Goal: Task Accomplishment & Management: Manage account settings

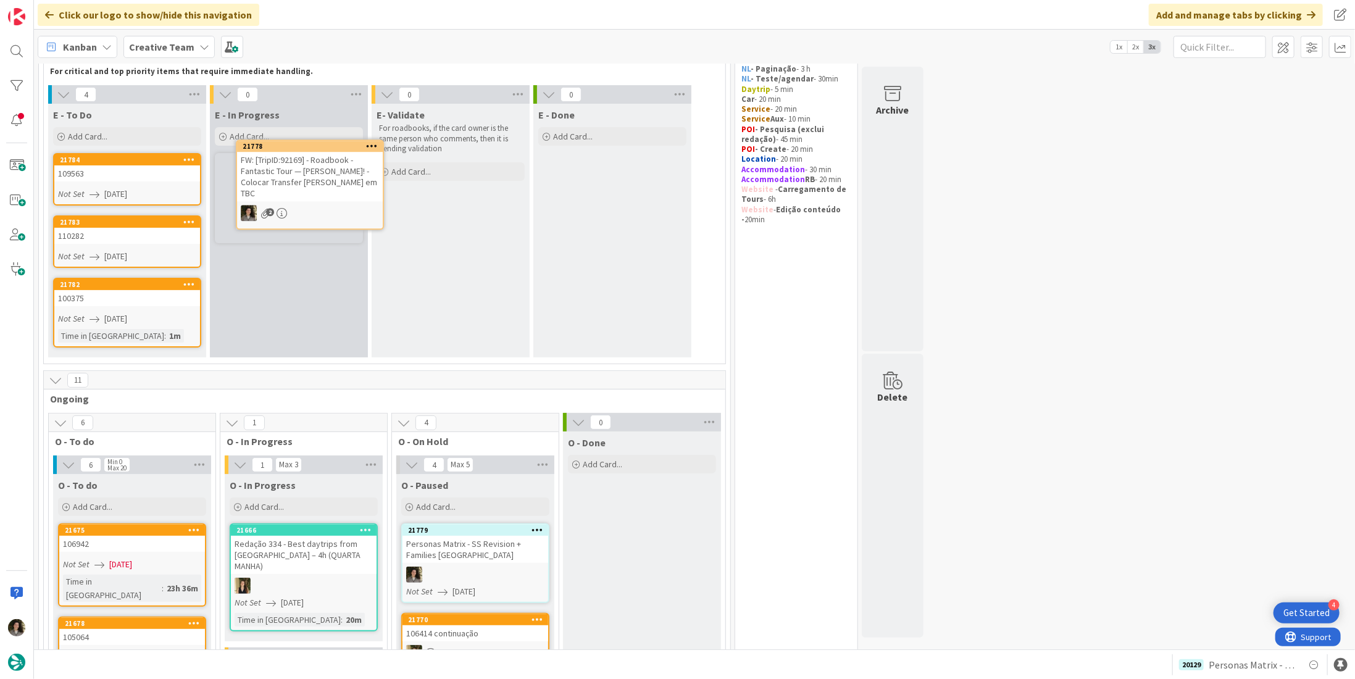
scroll to position [75, 0]
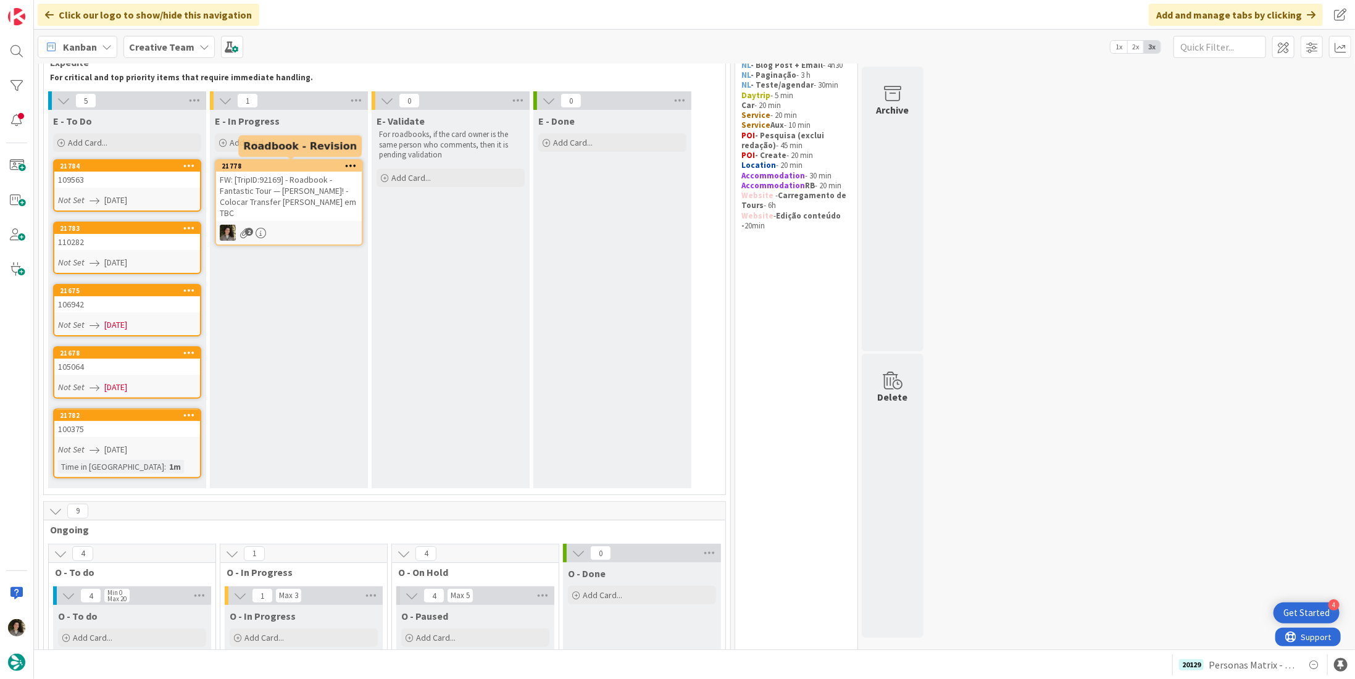
click at [317, 189] on div "FW: [TripID:92169] - Roadbook - Fantastic Tour — [PERSON_NAME]! - Colocar Trans…" at bounding box center [289, 196] width 146 height 49
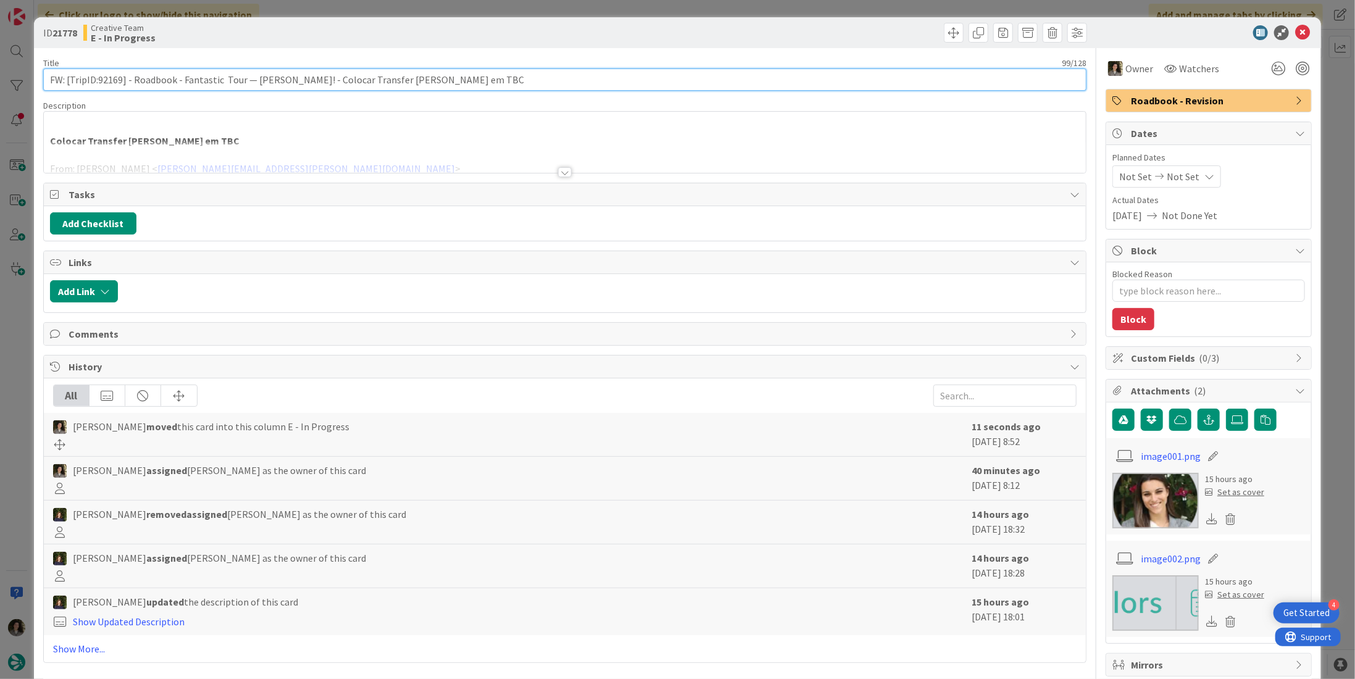
drag, startPoint x: 121, startPoint y: 79, endPoint x: 97, endPoint y: 77, distance: 24.1
click at [97, 77] on input "FW: [TripID:92169] - Roadbook - Fantastic Tour — [PERSON_NAME]! - Colocar Trans…" at bounding box center [564, 80] width 1043 height 22
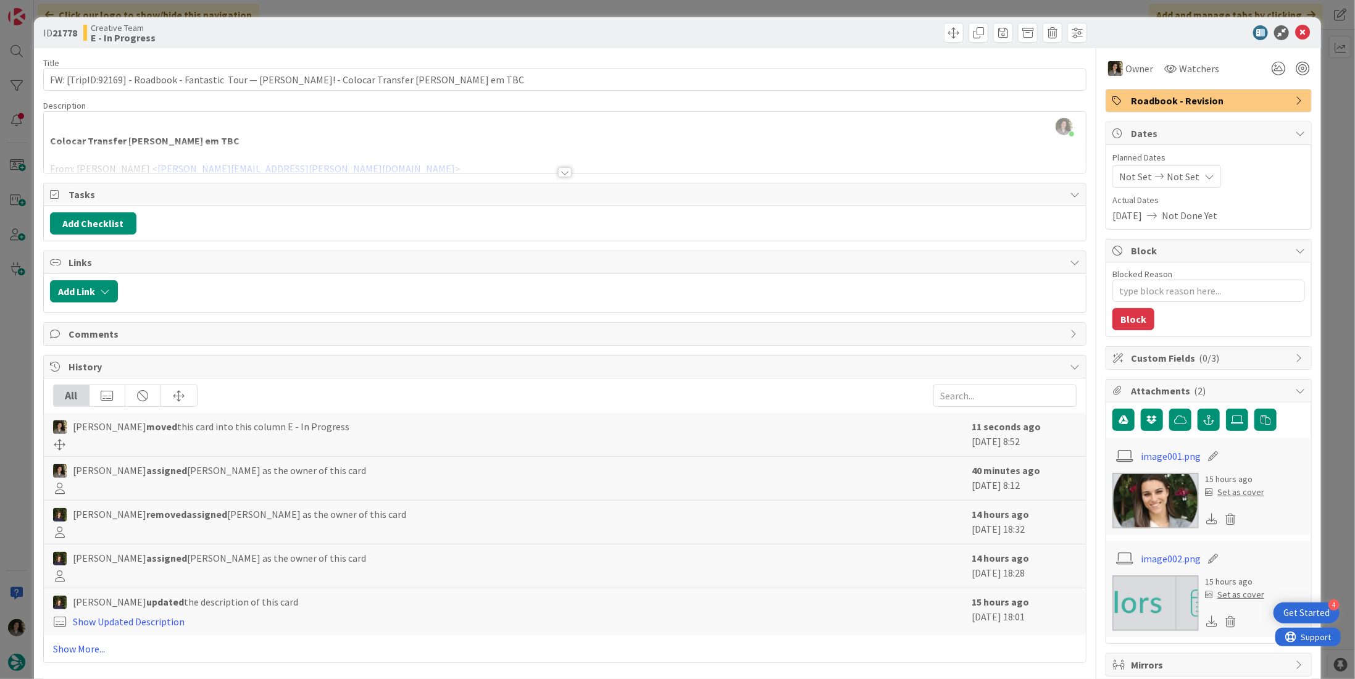
click at [563, 168] on div at bounding box center [565, 172] width 14 height 10
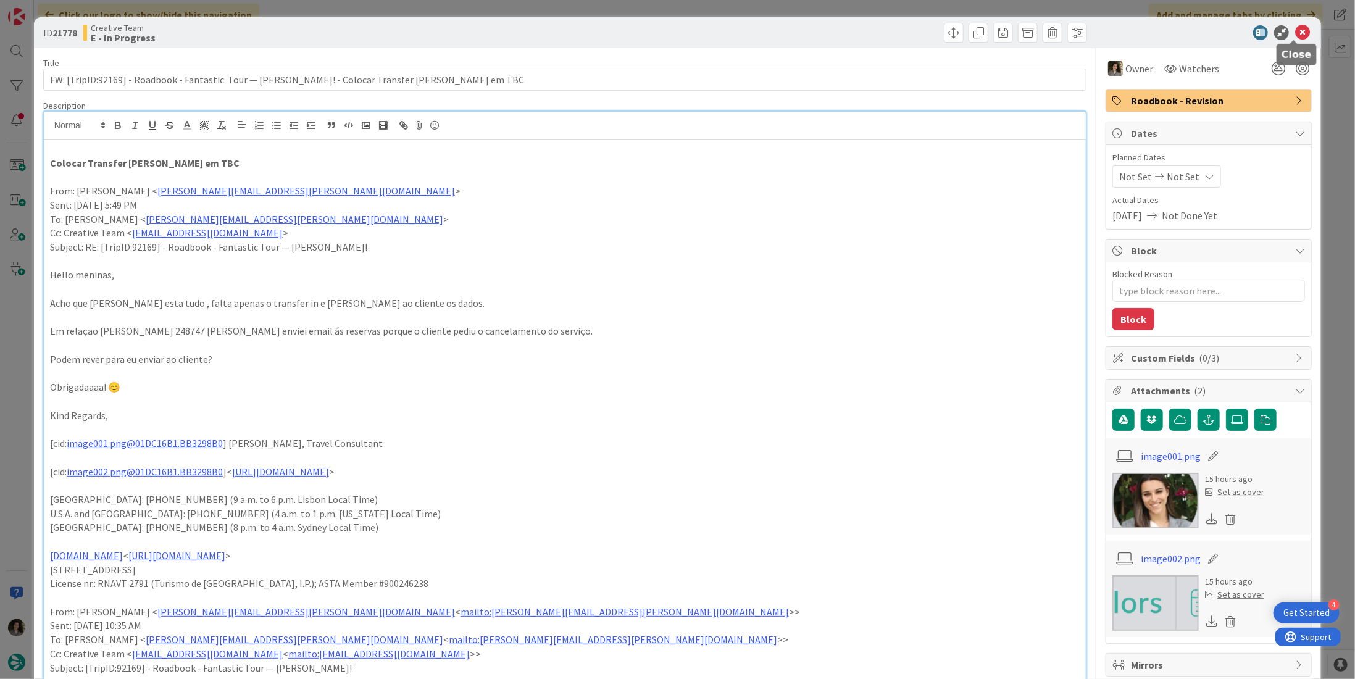
click at [1295, 32] on icon at bounding box center [1302, 32] width 15 height 15
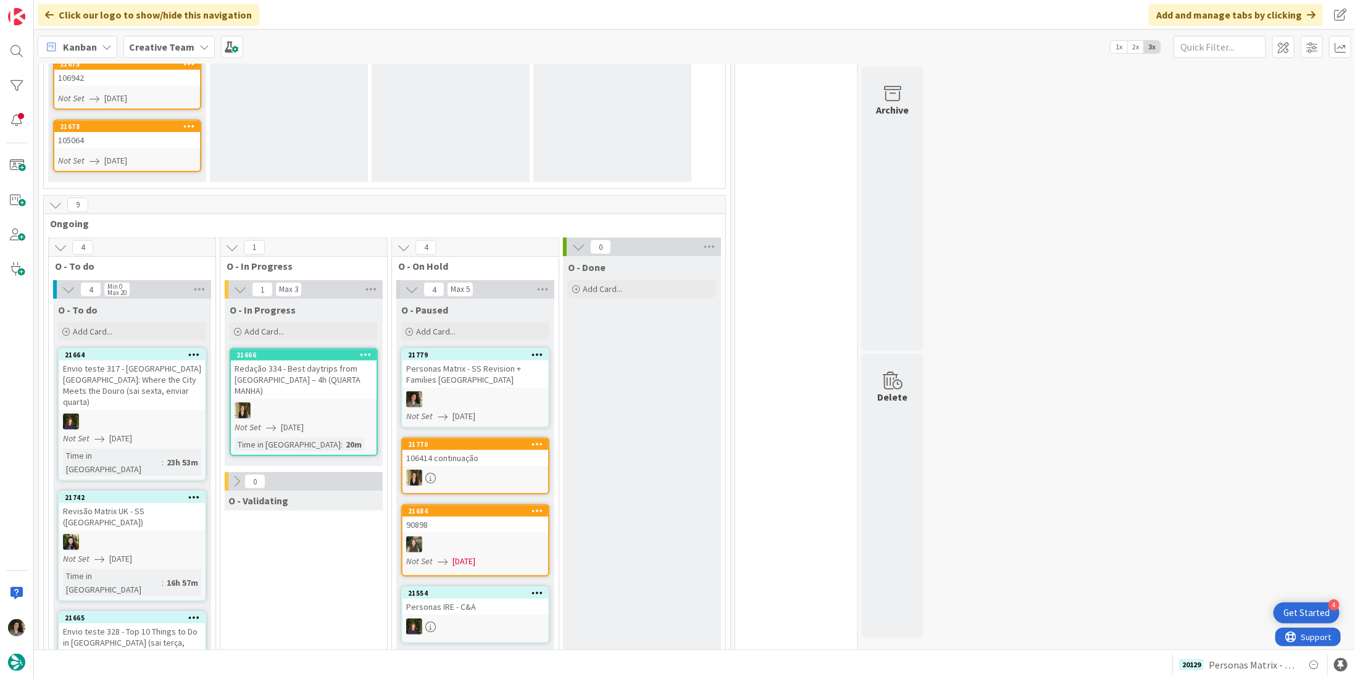
scroll to position [507, 0]
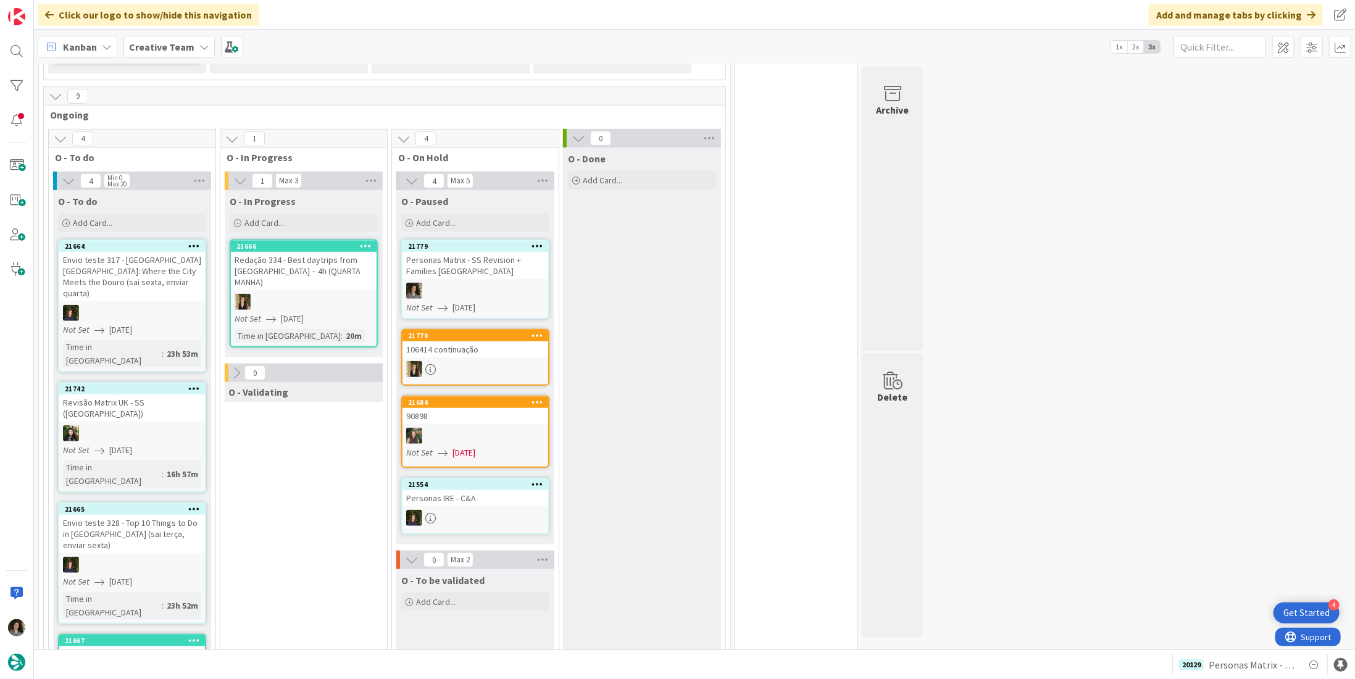
click at [436, 293] on div at bounding box center [475, 291] width 146 height 16
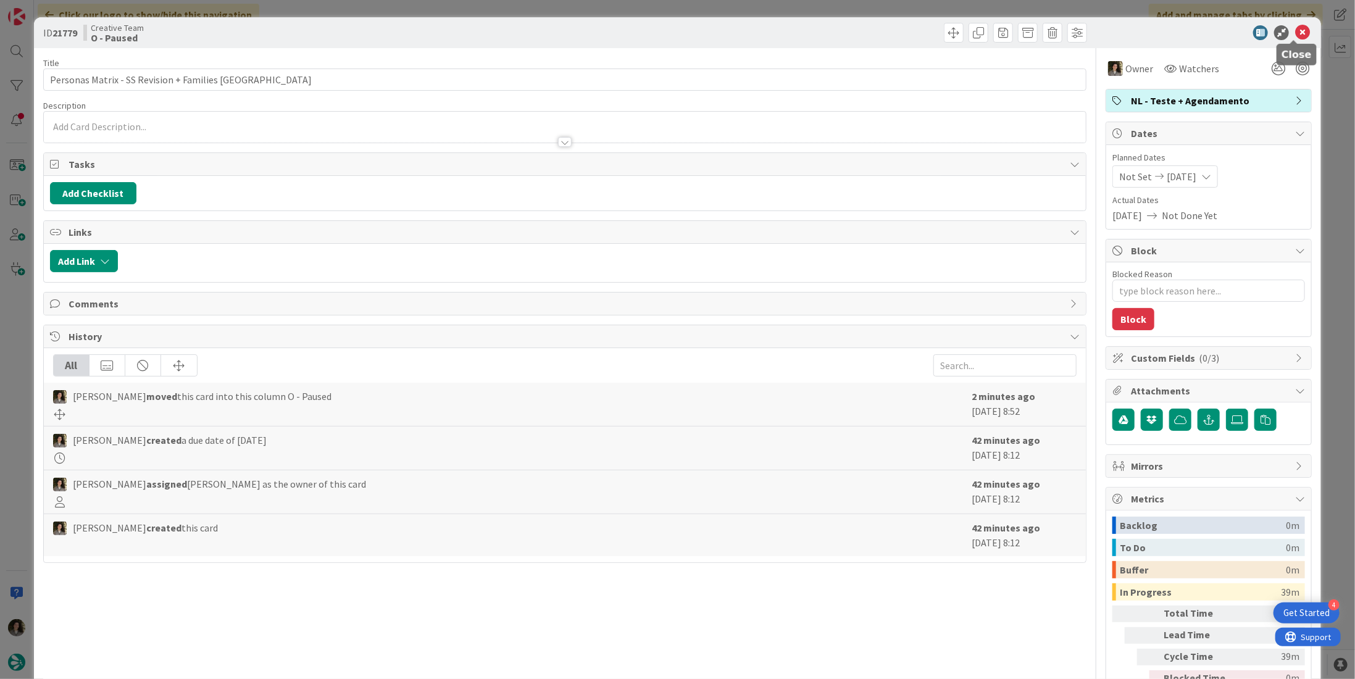
click at [1295, 33] on icon at bounding box center [1302, 32] width 15 height 15
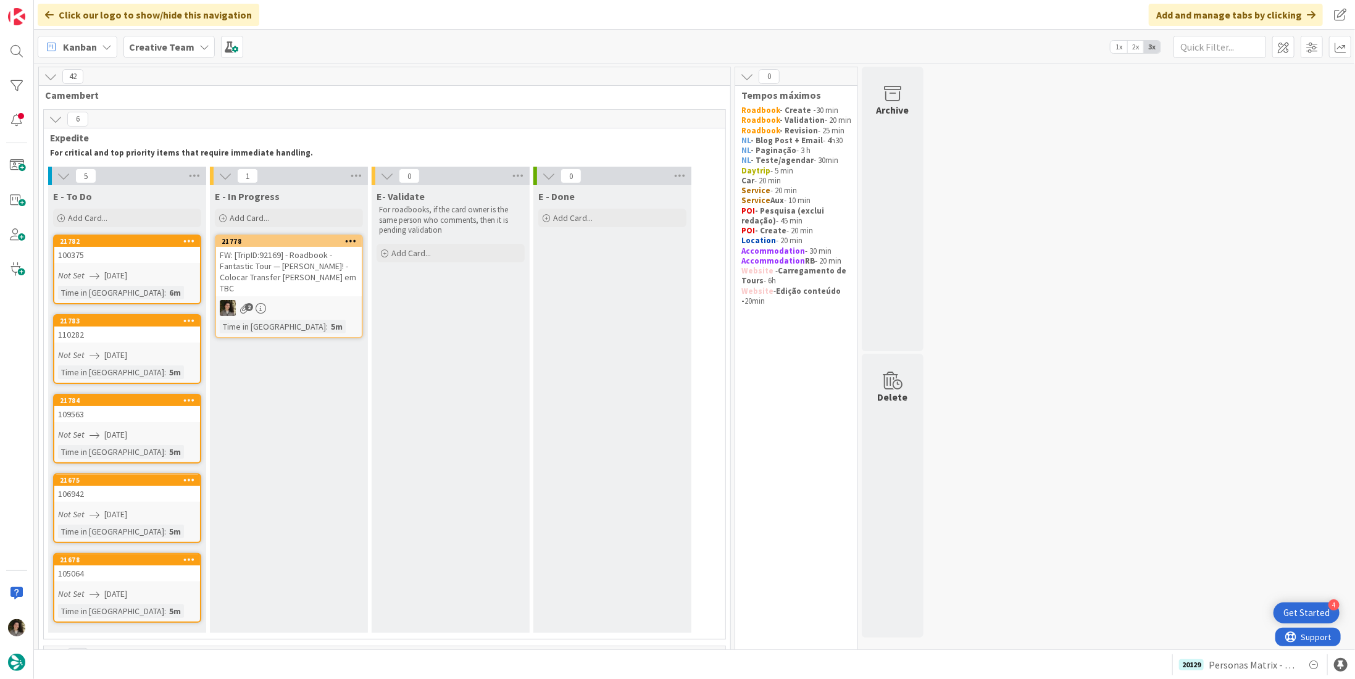
click at [311, 268] on div "FW: [TripID:92169] - Roadbook - Fantastic Tour — [PERSON_NAME]! - Colocar Trans…" at bounding box center [289, 271] width 146 height 49
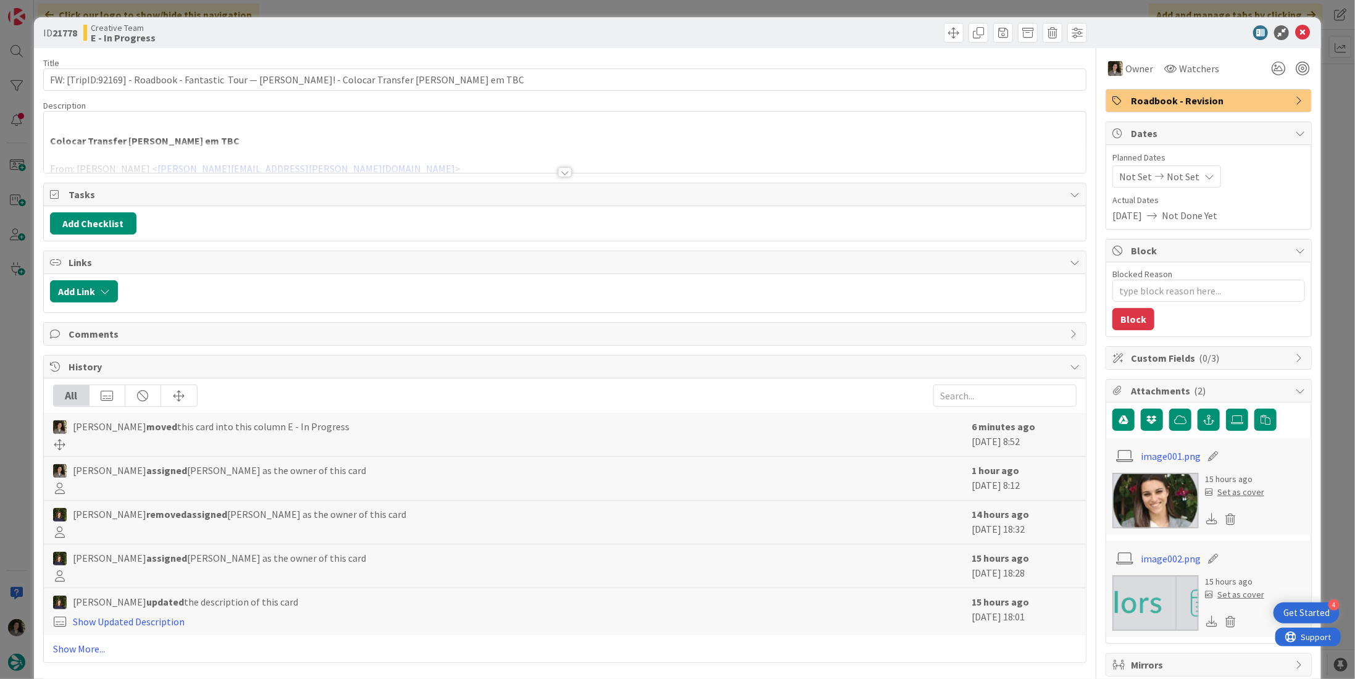
click at [568, 171] on div at bounding box center [565, 156] width 1042 height 31
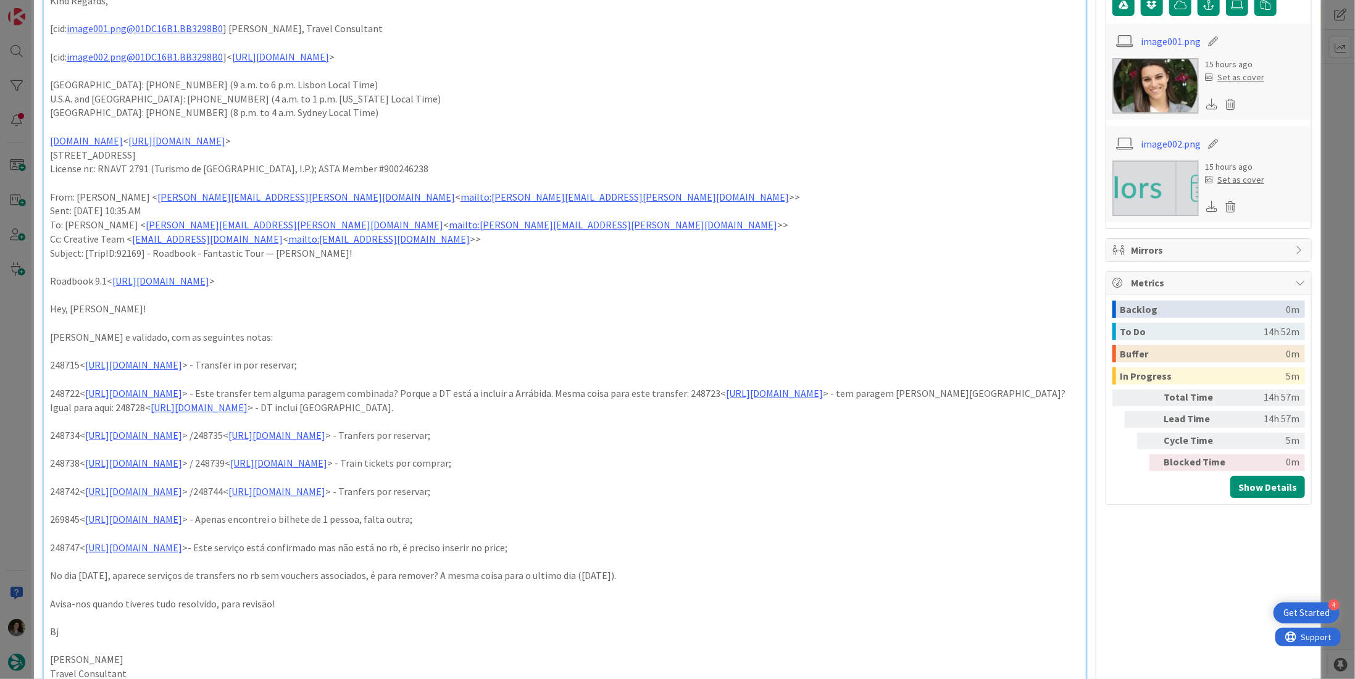
scroll to position [432, 0]
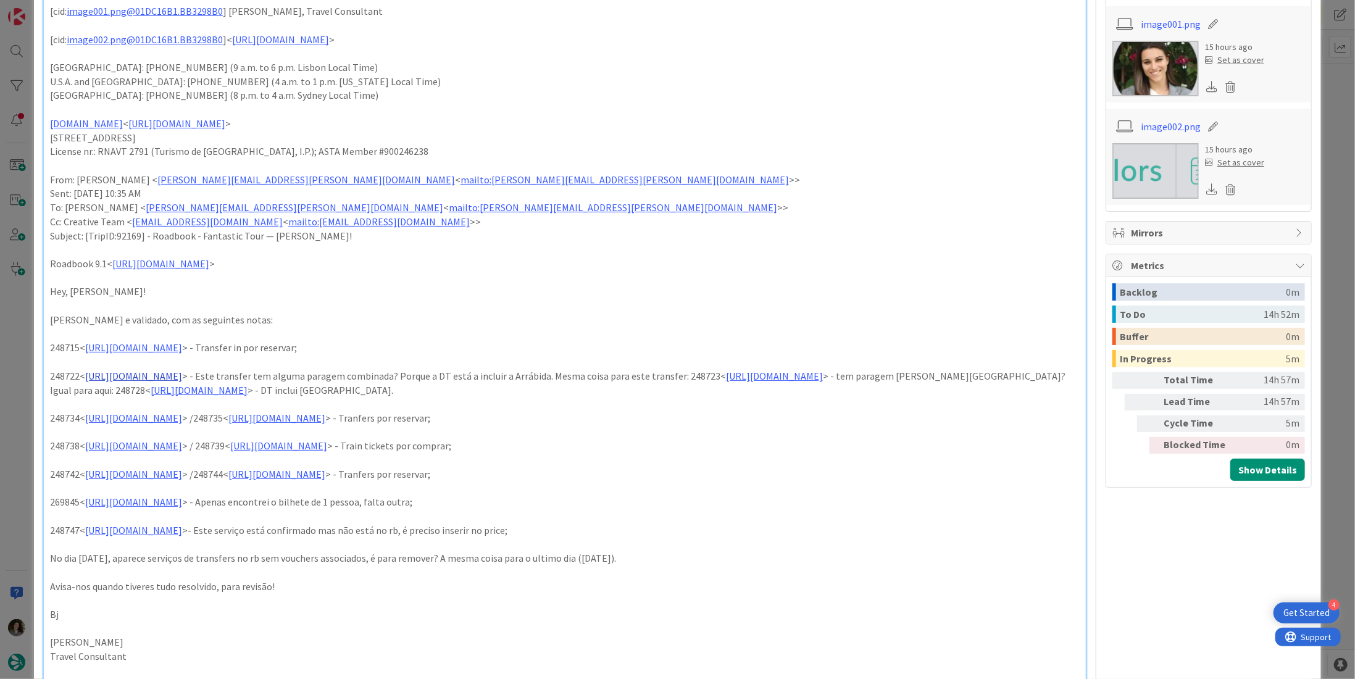
click at [182, 373] on link "[URL][DOMAIN_NAME]" at bounding box center [133, 376] width 97 height 12
click at [186, 399] on link "[URL][DOMAIN_NAME]" at bounding box center [178, 400] width 85 height 16
click at [428, 388] on p "248722< [URL][DOMAIN_NAME] > - Este transfer tem alguma paragem combinada? Porq…" at bounding box center [564, 383] width 1029 height 28
click at [726, 382] on link "[URL][DOMAIN_NAME]" at bounding box center [774, 376] width 97 height 12
click at [218, 406] on link "[URL][DOMAIN_NAME]" at bounding box center [178, 413] width 85 height 16
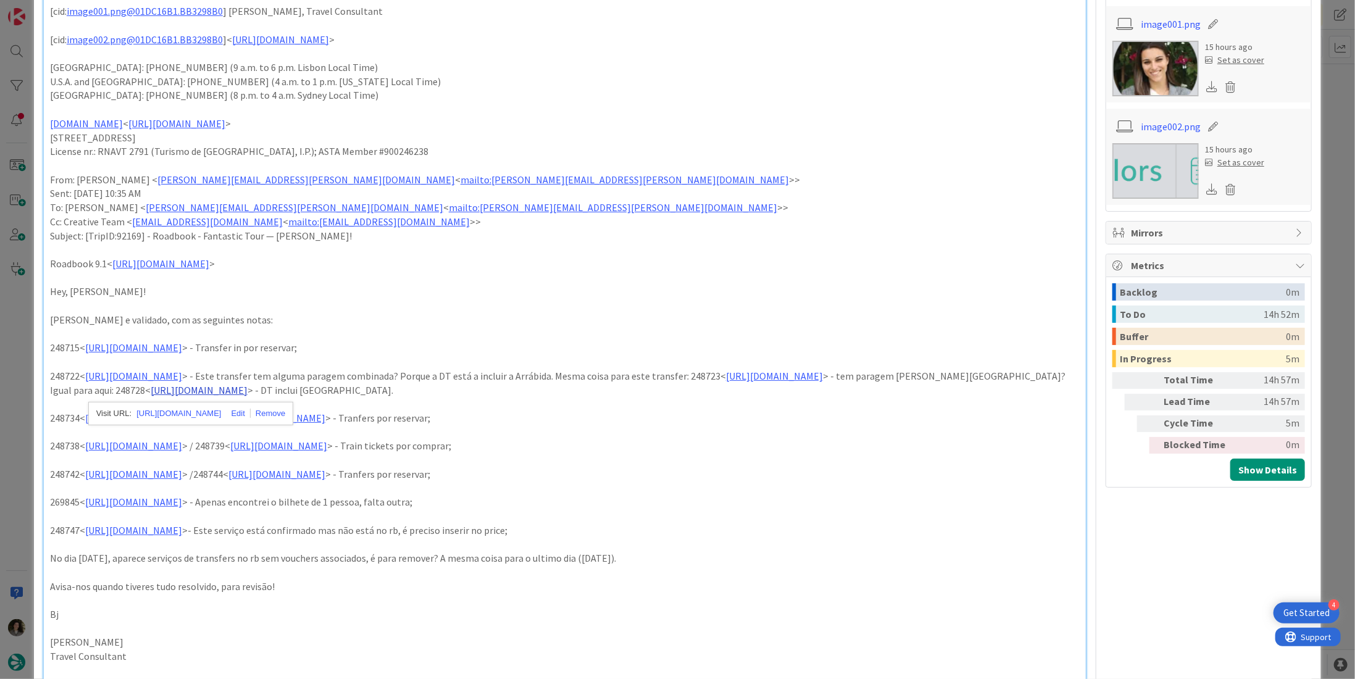
click at [247, 391] on link "[URL][DOMAIN_NAME]" at bounding box center [199, 390] width 97 height 12
click at [638, 412] on link "[URL][DOMAIN_NAME]" at bounding box center [637, 413] width 85 height 16
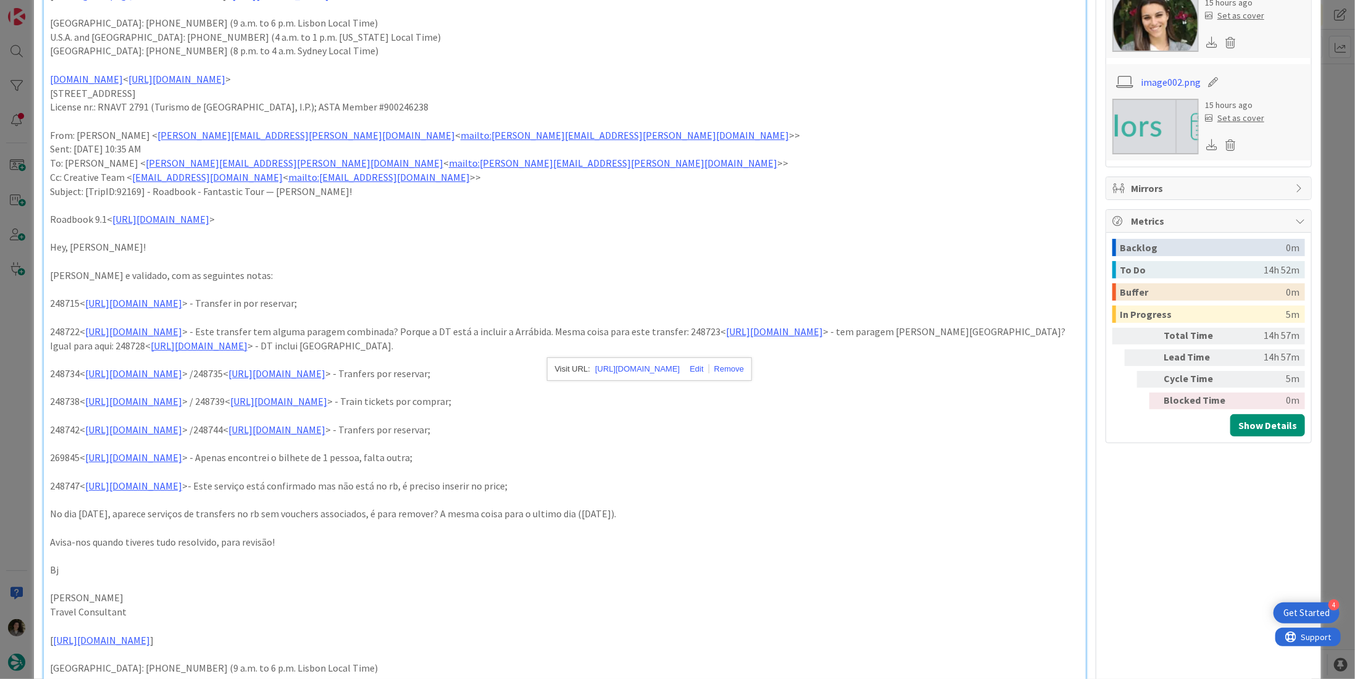
scroll to position [494, 0]
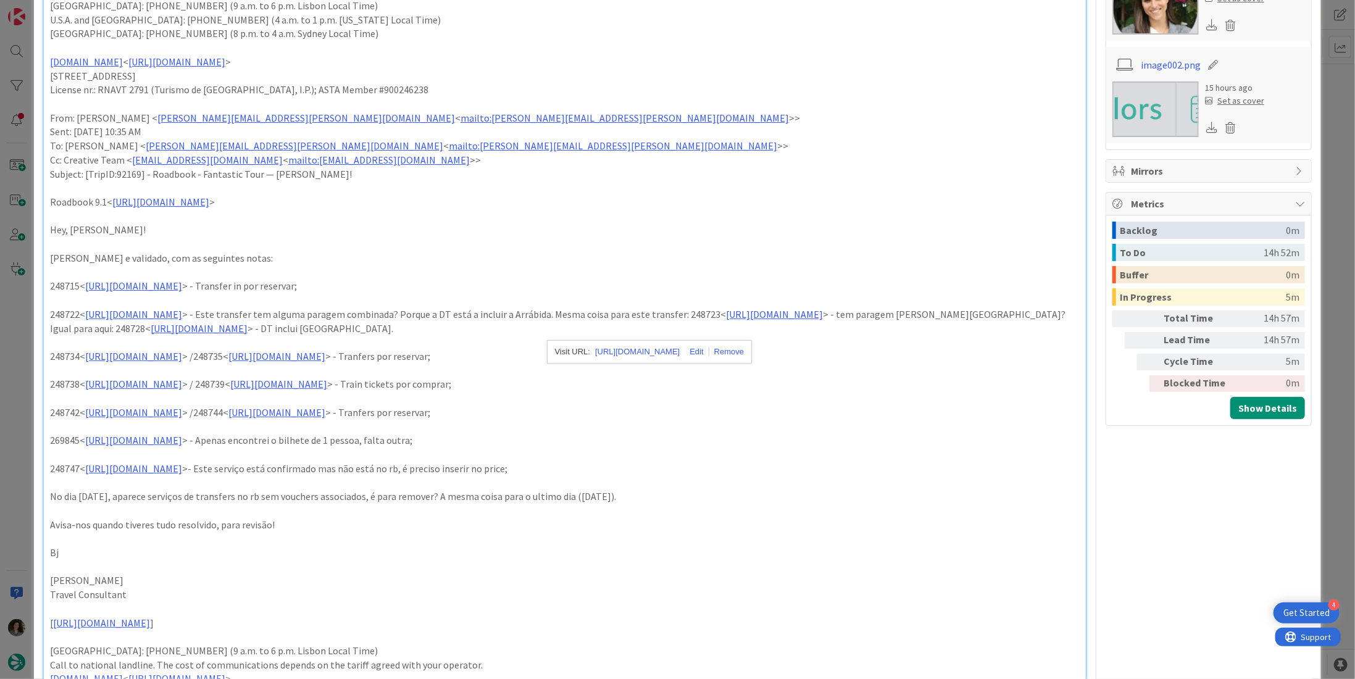
click at [841, 415] on p "248742< [URL][DOMAIN_NAME] > /248744< [URL][DOMAIN_NAME] > - Tranfers por reser…" at bounding box center [564, 412] width 1029 height 14
click at [182, 442] on link "[URL][DOMAIN_NAME]" at bounding box center [133, 440] width 97 height 12
click at [220, 458] on link "[URL][DOMAIN_NAME]" at bounding box center [178, 464] width 85 height 16
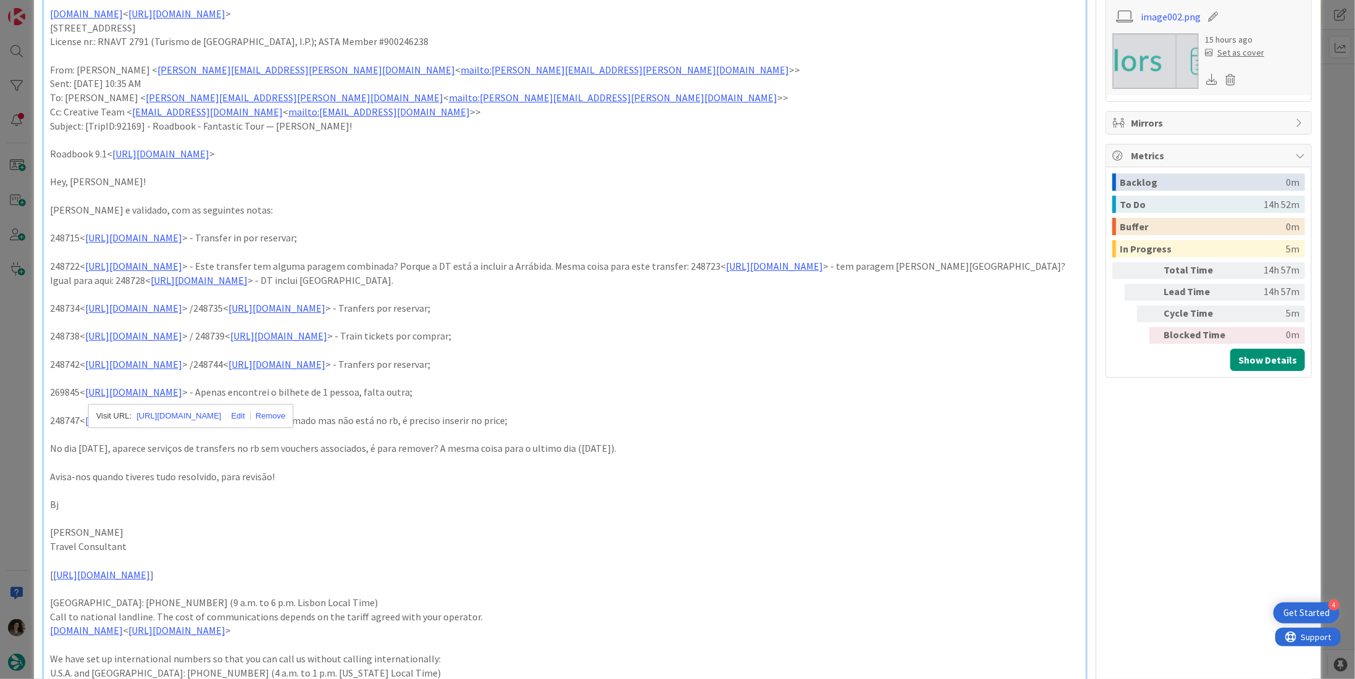
scroll to position [555, 0]
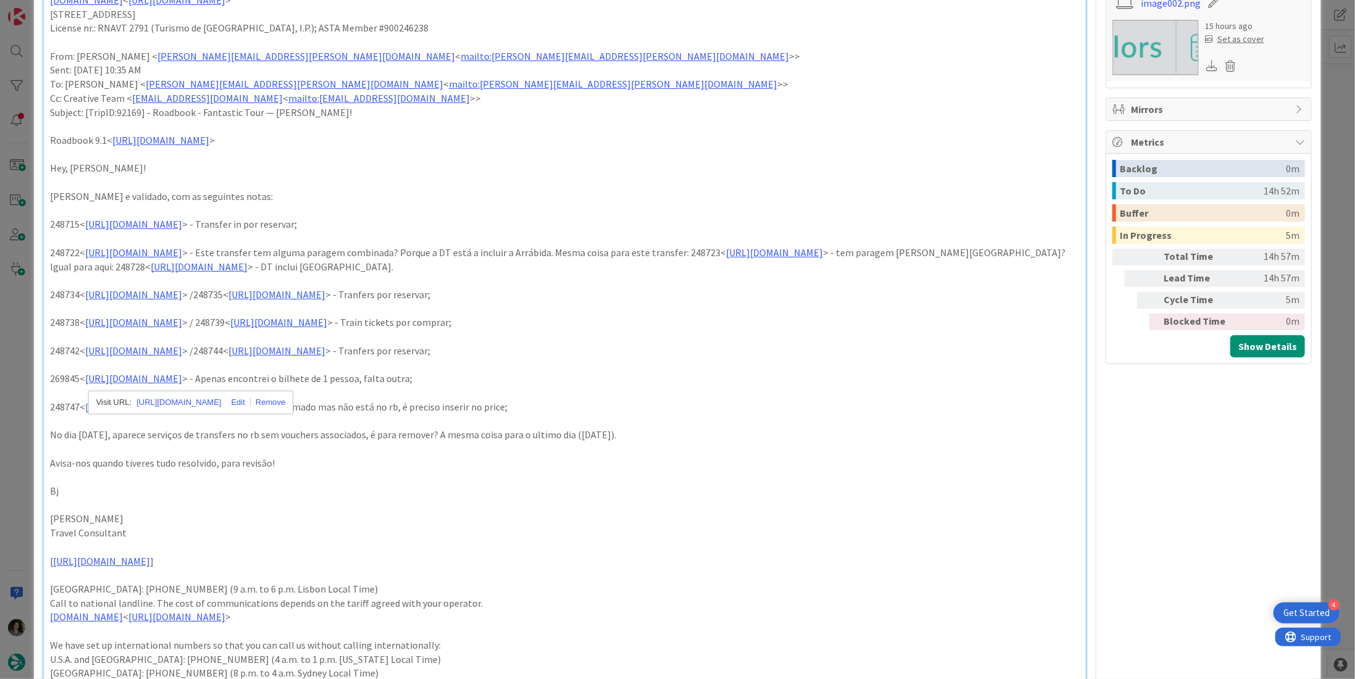
click at [731, 410] on p "248747< [URL][DOMAIN_NAME] >- Este serviço está confirmado mas não está no rb, …" at bounding box center [564, 407] width 1029 height 14
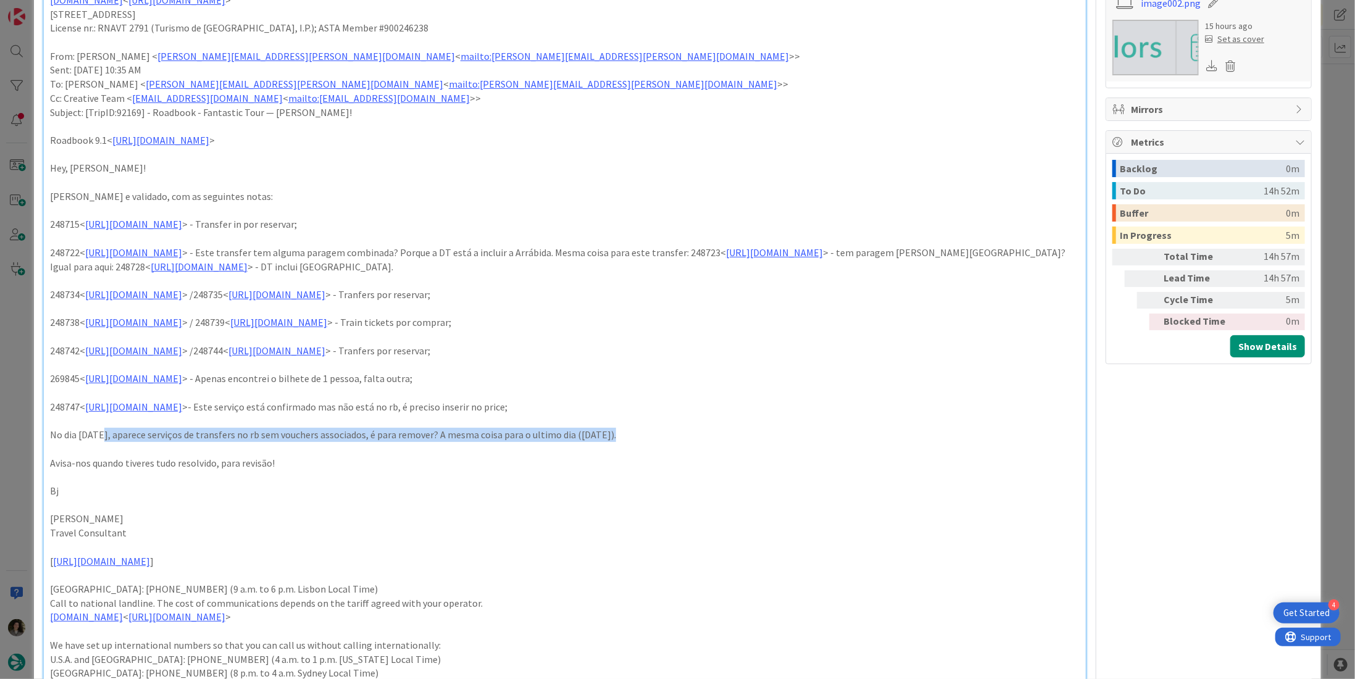
drag, startPoint x: 99, startPoint y: 439, endPoint x: 621, endPoint y: 428, distance: 521.6
click at [621, 428] on p "No dia [DATE], aparece serviços de transfers no rb sem vouchers associados, é p…" at bounding box center [564, 435] width 1029 height 14
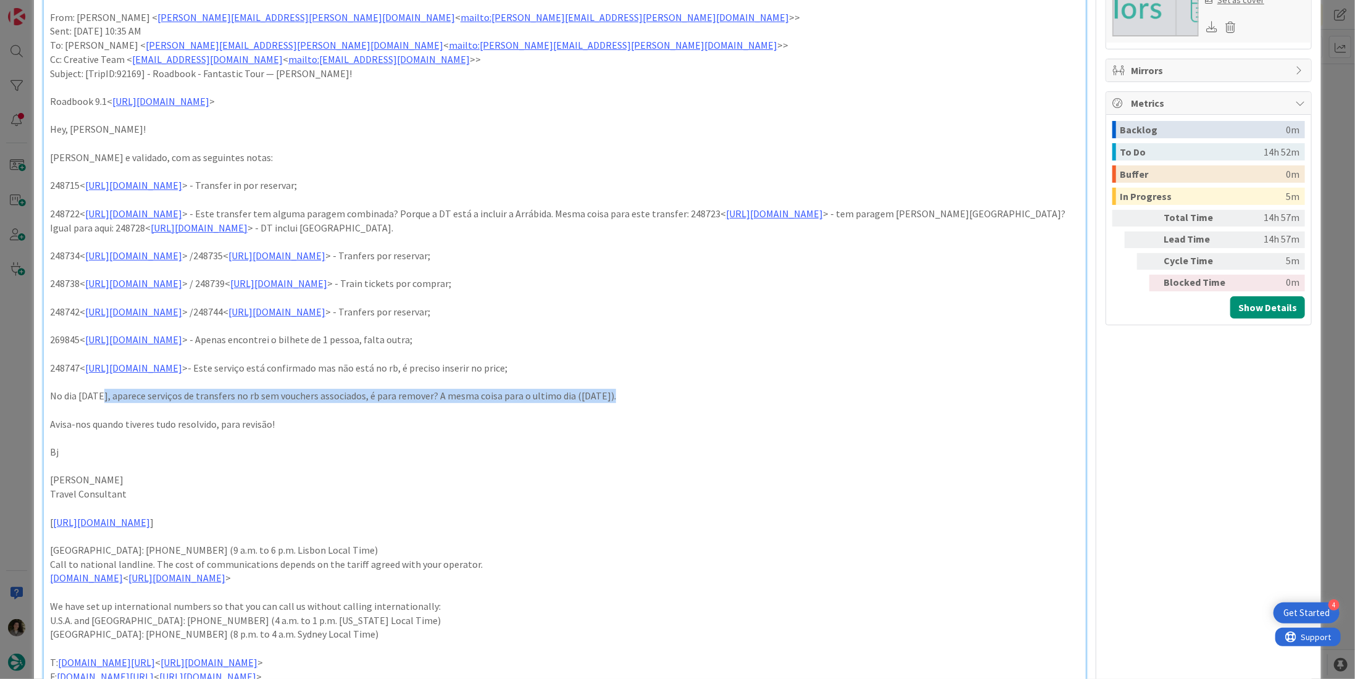
scroll to position [617, 0]
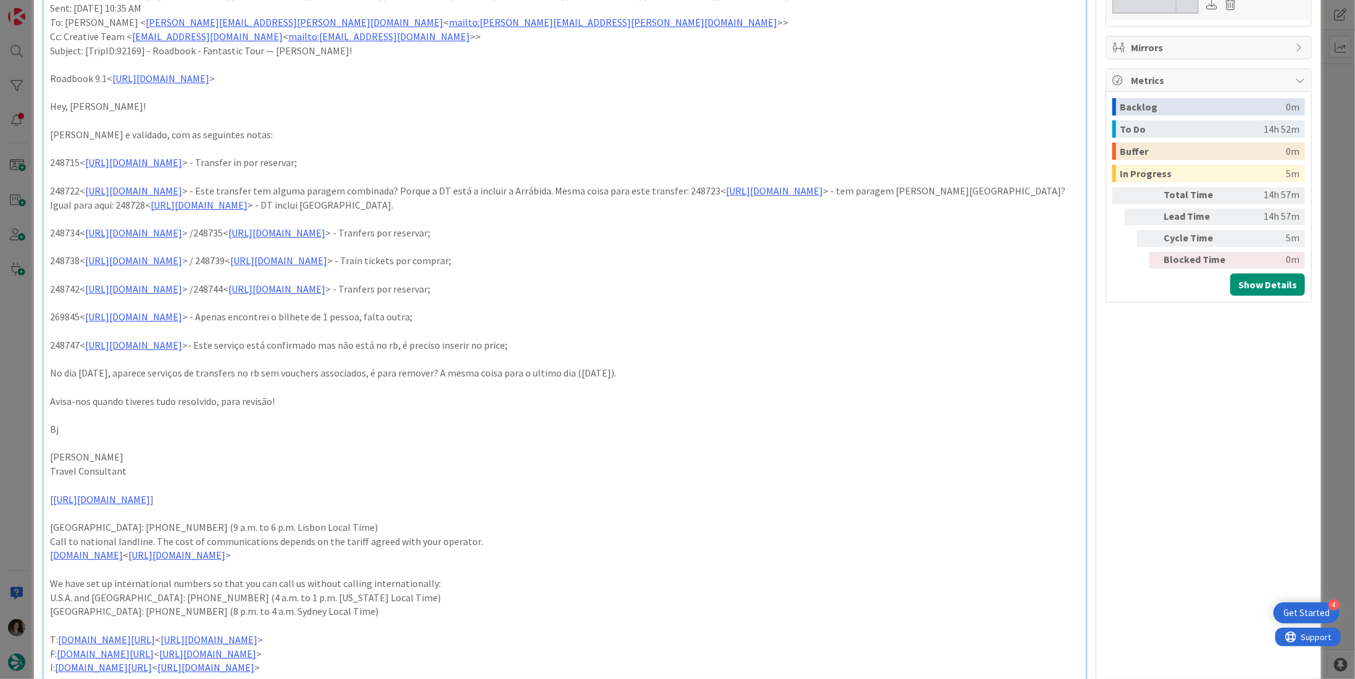
click at [267, 408] on p at bounding box center [564, 415] width 1029 height 14
drag, startPoint x: 152, startPoint y: 374, endPoint x: 605, endPoint y: 368, distance: 453.0
click at [604, 371] on p "No dia [DATE], aparece serviços de transfers no rb sem vouchers associados, é p…" at bounding box center [564, 373] width 1029 height 14
drag, startPoint x: 462, startPoint y: 403, endPoint x: 472, endPoint y: 403, distance: 9.3
click at [463, 406] on p "Avisa-nos quando tiveres tudo resolvido, para revisão!" at bounding box center [564, 401] width 1029 height 14
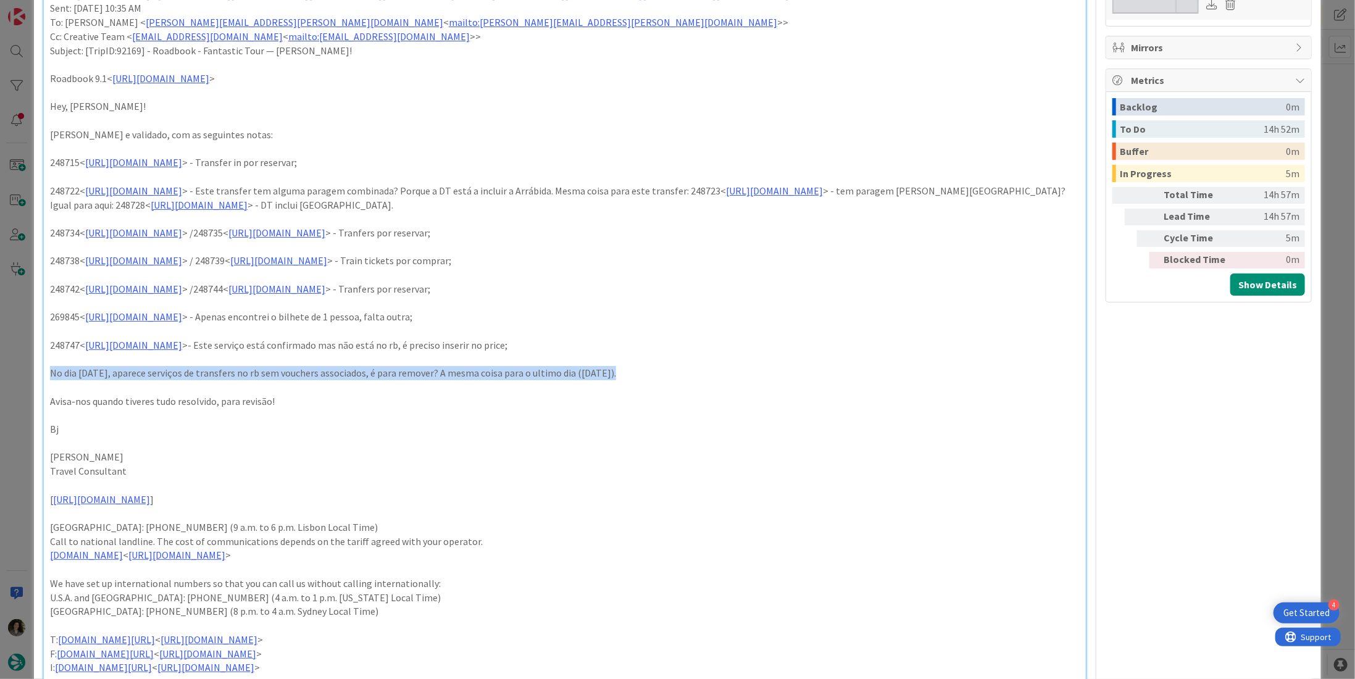
drag, startPoint x: 621, startPoint y: 370, endPoint x: 36, endPoint y: 372, distance: 585.1
click at [36, 372] on div "ID 21778 Creative Team E - In Progress Title 99 / 128 FW: [TripID:92169] - Road…" at bounding box center [677, 328] width 1287 height 1856
copy p "No dia [DATE], aparece serviços de transfers no rb sem vouchers associados, é p…"
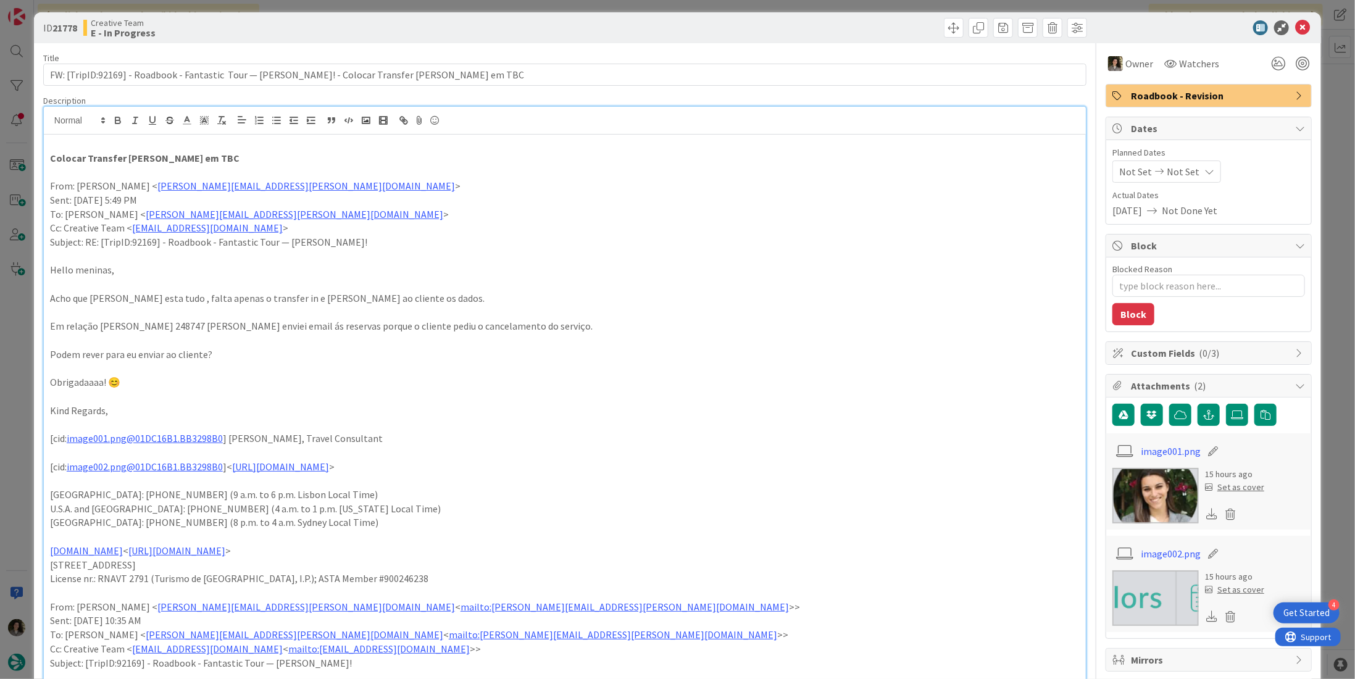
scroll to position [0, 0]
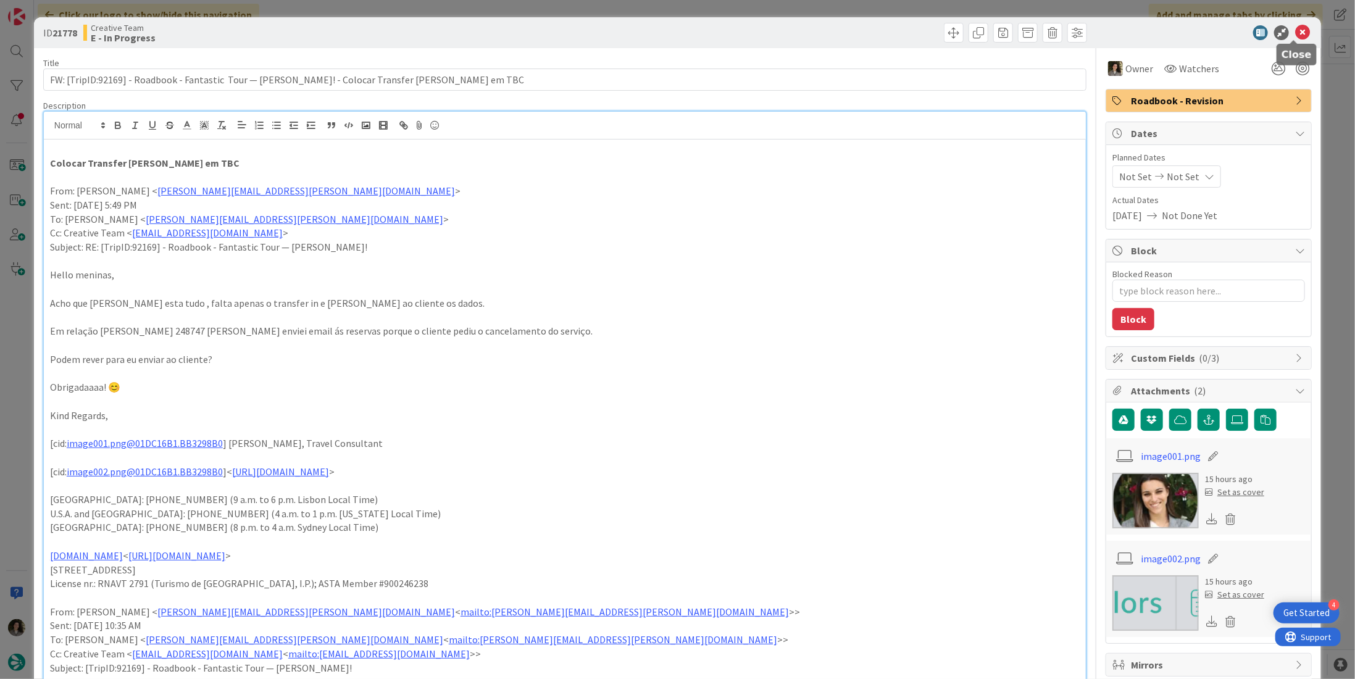
click at [1295, 30] on icon at bounding box center [1302, 32] width 15 height 15
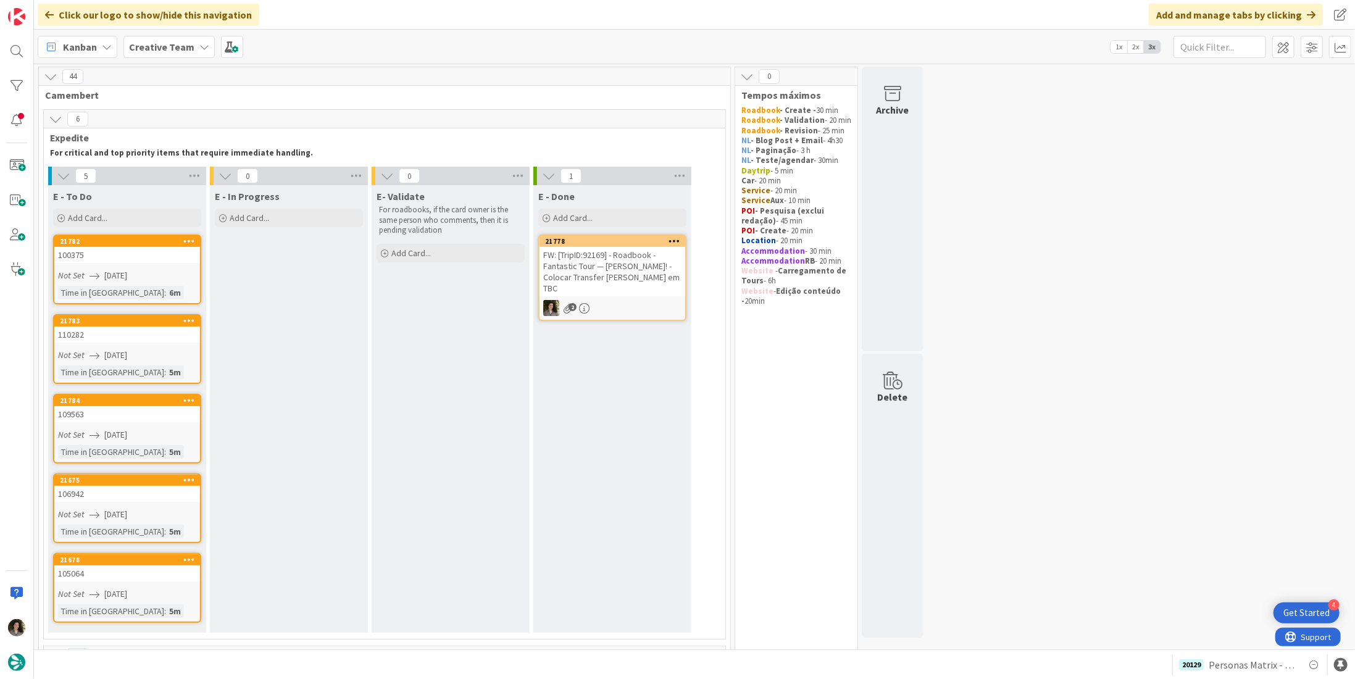
click at [618, 284] on div "FW: [TripID:92169] - Roadbook - Fantastic Tour — [PERSON_NAME]! - Colocar Trans…" at bounding box center [612, 271] width 146 height 49
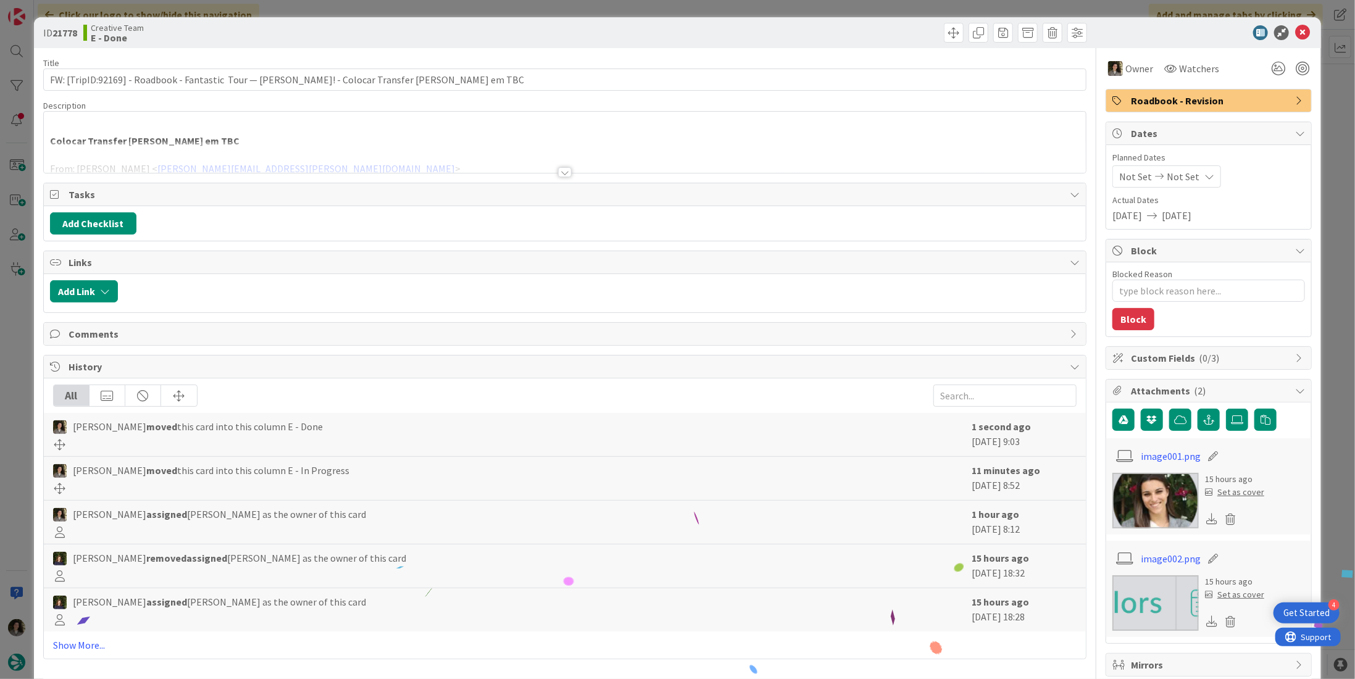
click at [1183, 102] on span "Roadbook - Revision" at bounding box center [1210, 100] width 158 height 15
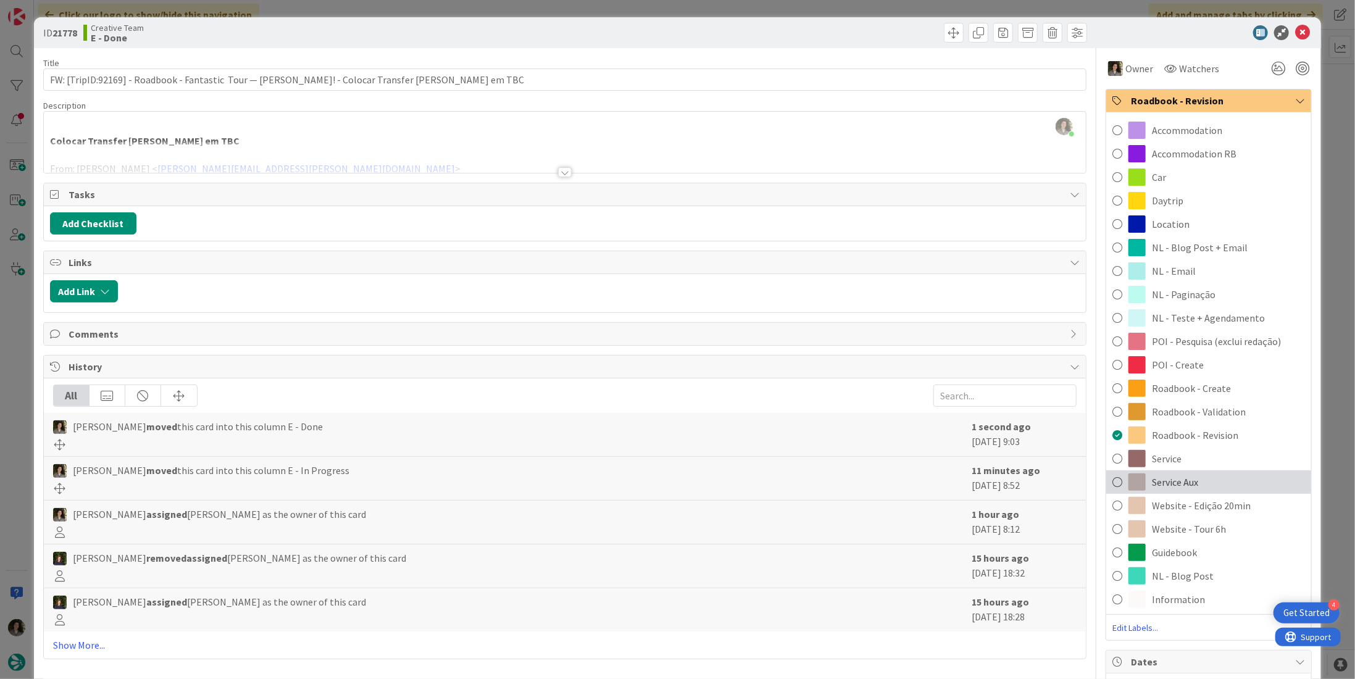
click at [1194, 475] on div "Service Aux" at bounding box center [1208, 481] width 205 height 23
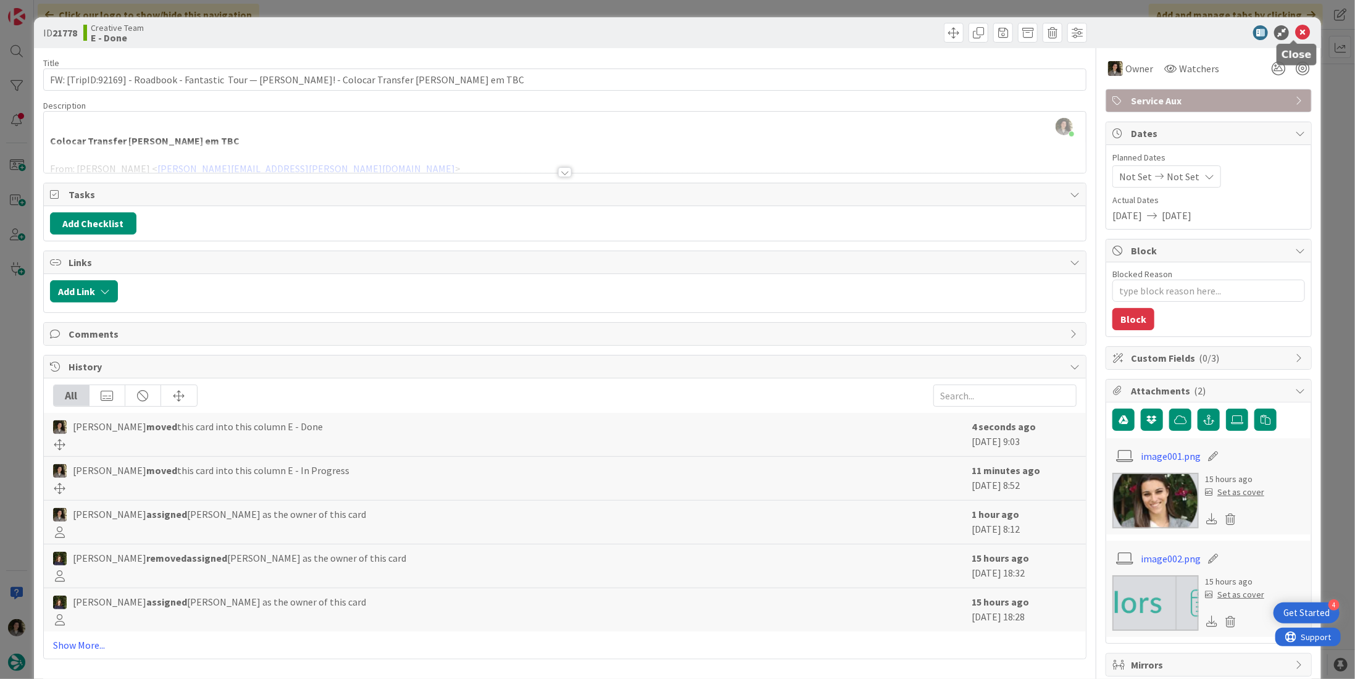
click at [1299, 31] on icon at bounding box center [1302, 32] width 15 height 15
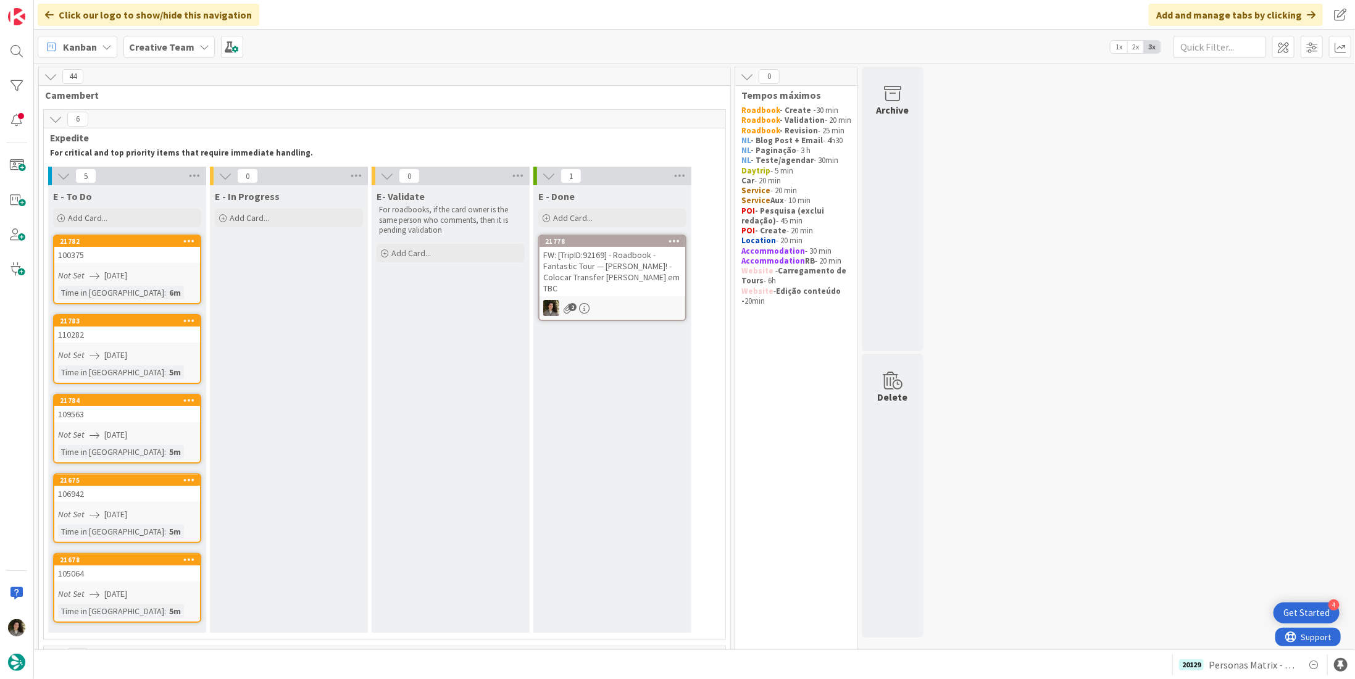
click at [161, 278] on div "Not Set [DATE]" at bounding box center [129, 275] width 142 height 13
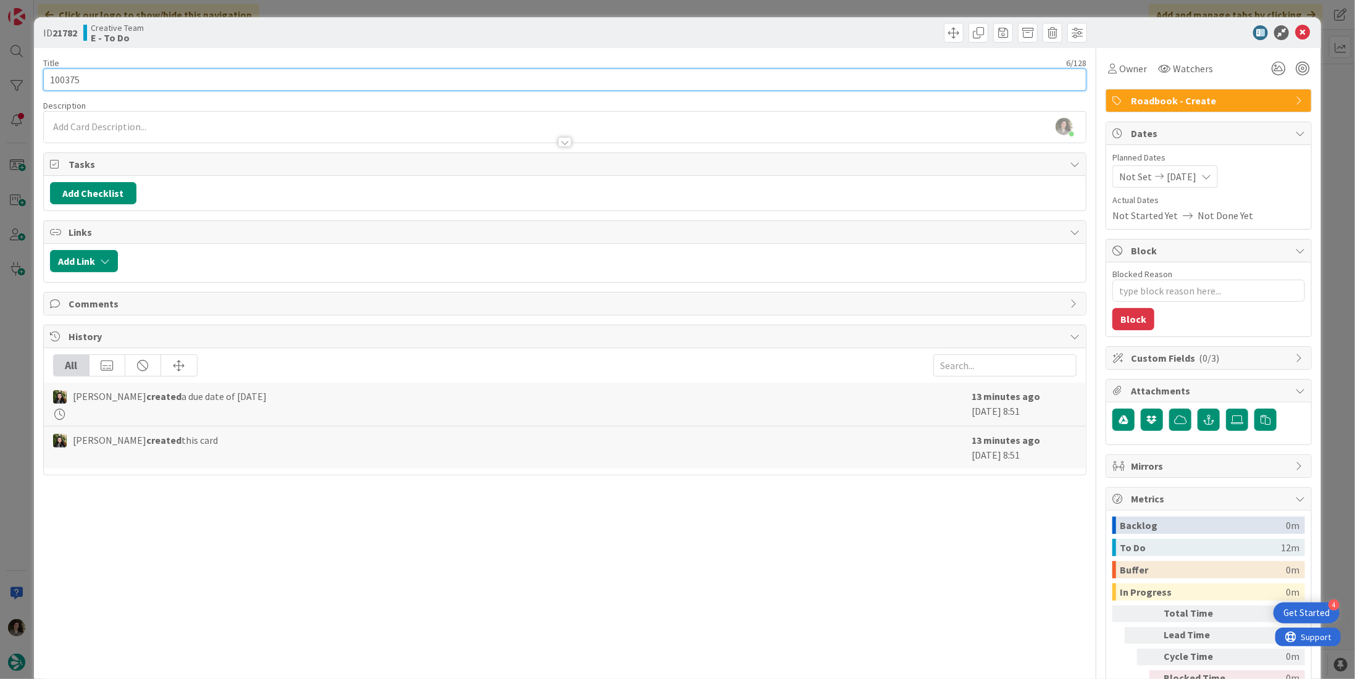
drag, startPoint x: 80, startPoint y: 75, endPoint x: 15, endPoint y: 75, distance: 64.8
click at [15, 75] on div "ID 21782 Creative Team E - To Do Title 6 / 128 100375 Description [PERSON_NAME]…" at bounding box center [677, 339] width 1355 height 679
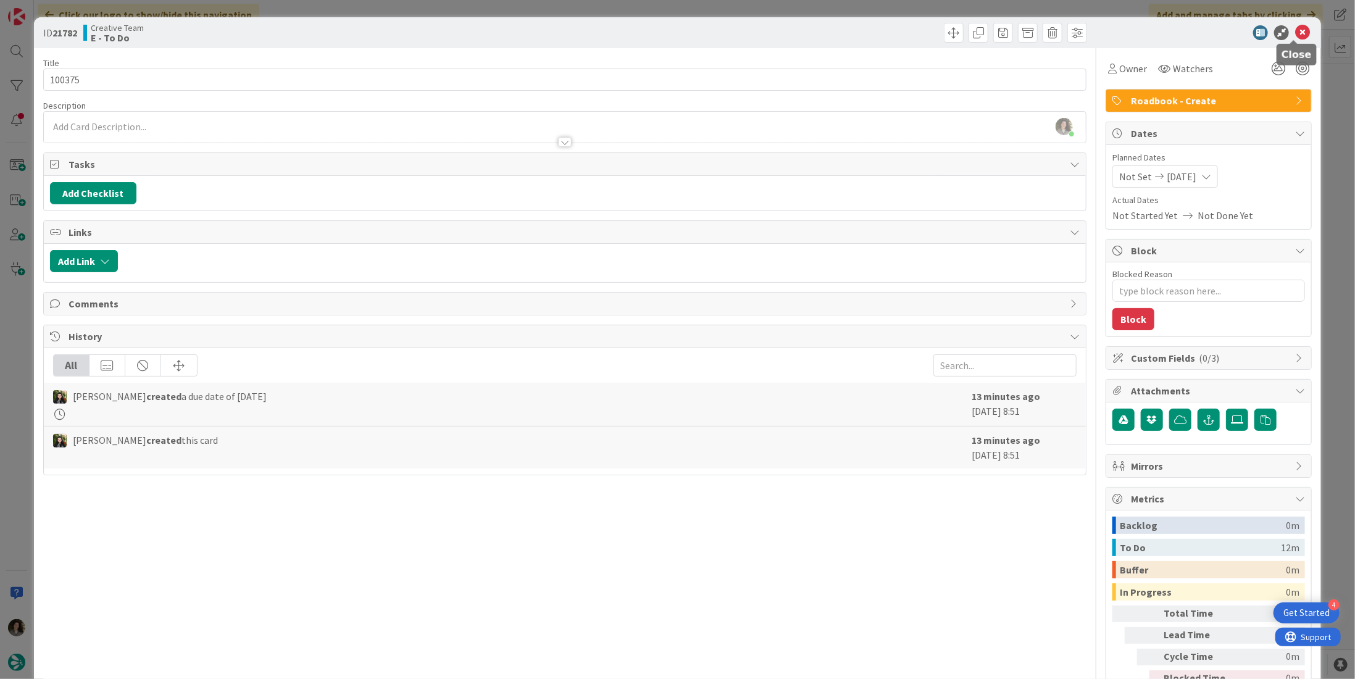
click at [1297, 33] on icon at bounding box center [1302, 32] width 15 height 15
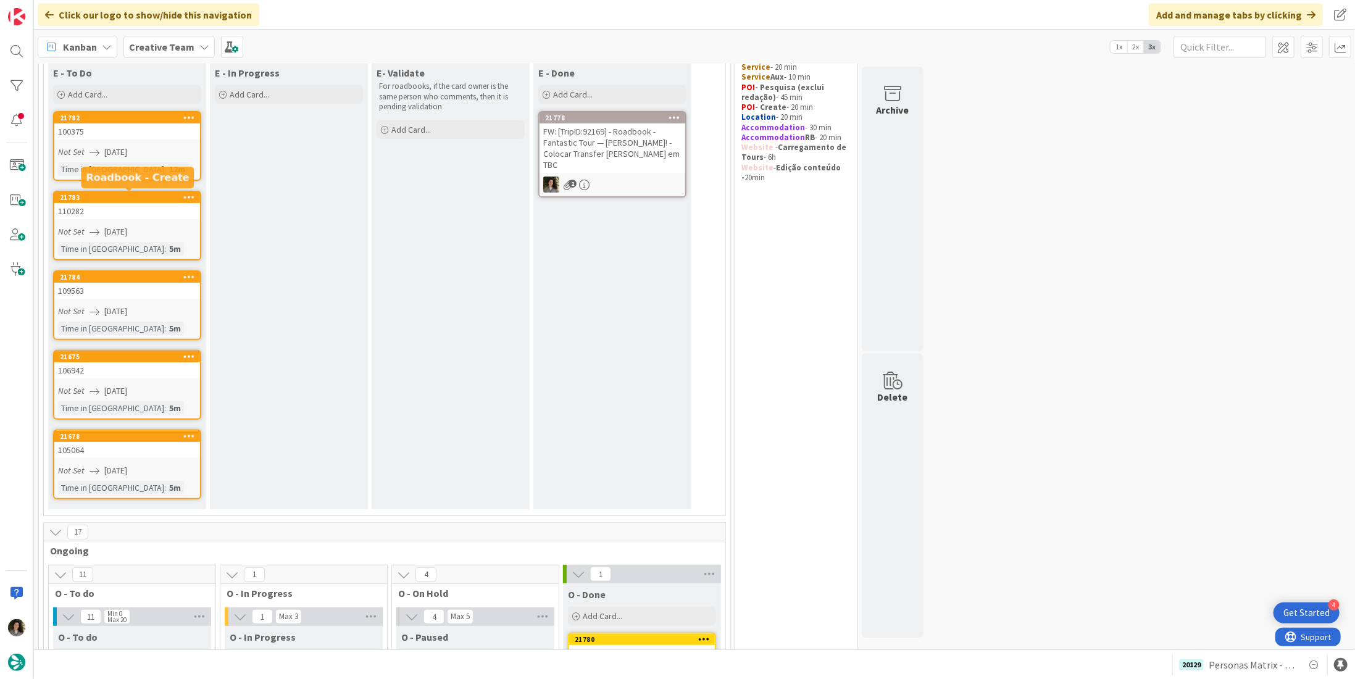
click at [147, 215] on div "110282" at bounding box center [127, 211] width 146 height 16
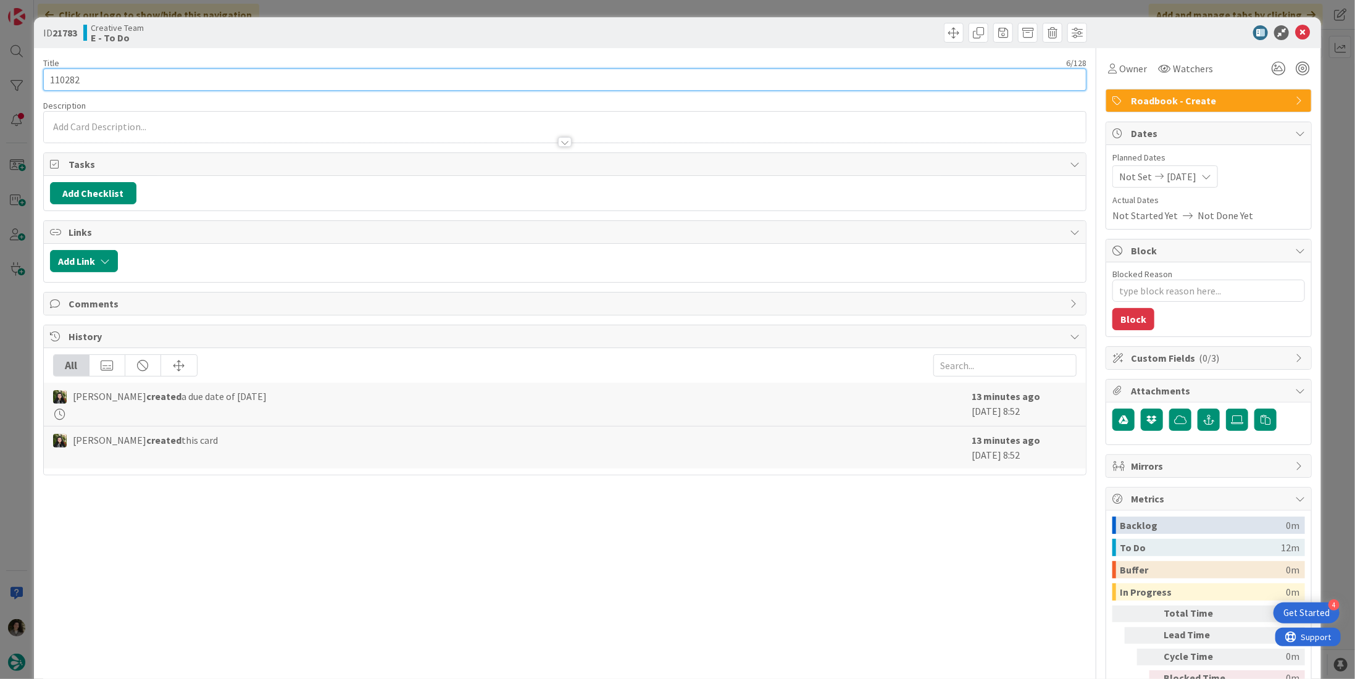
click at [35, 71] on div "ID 21783 Creative Team E - To Do Title 6 / 128 110282 Description Owner Watcher…" at bounding box center [677, 373] width 1287 height 713
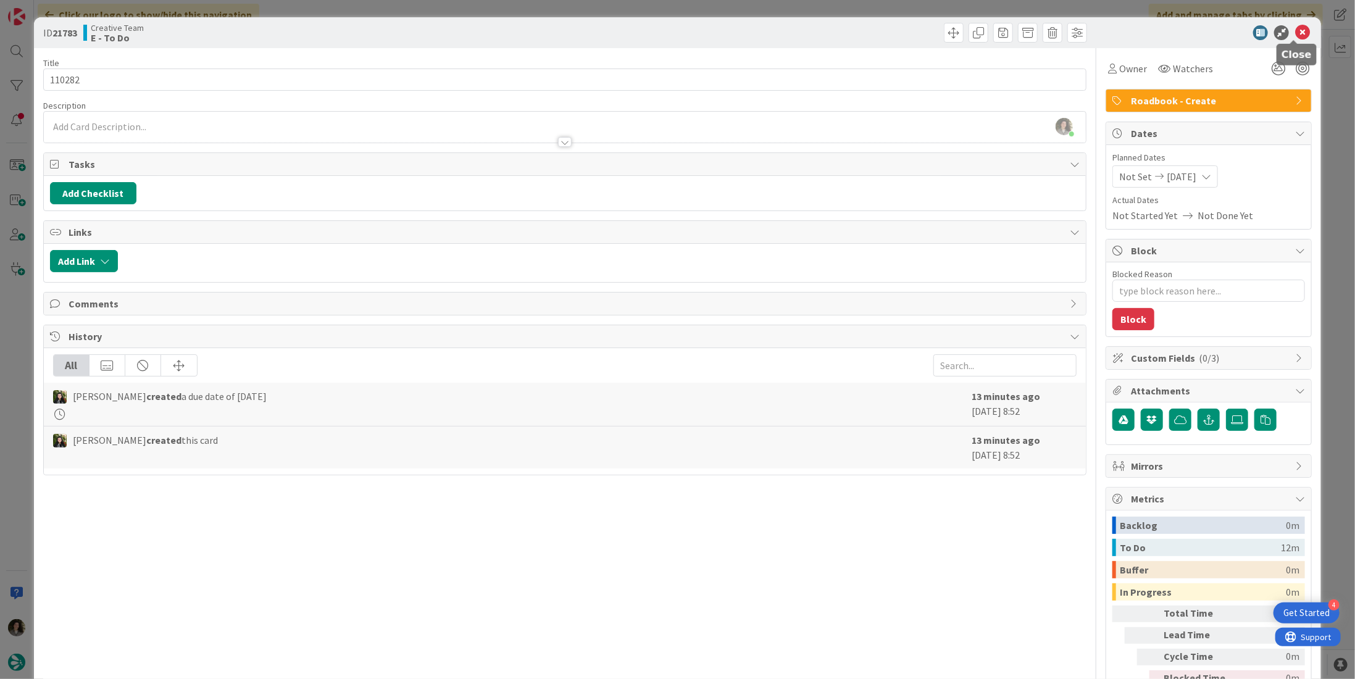
click at [1297, 30] on icon at bounding box center [1302, 32] width 15 height 15
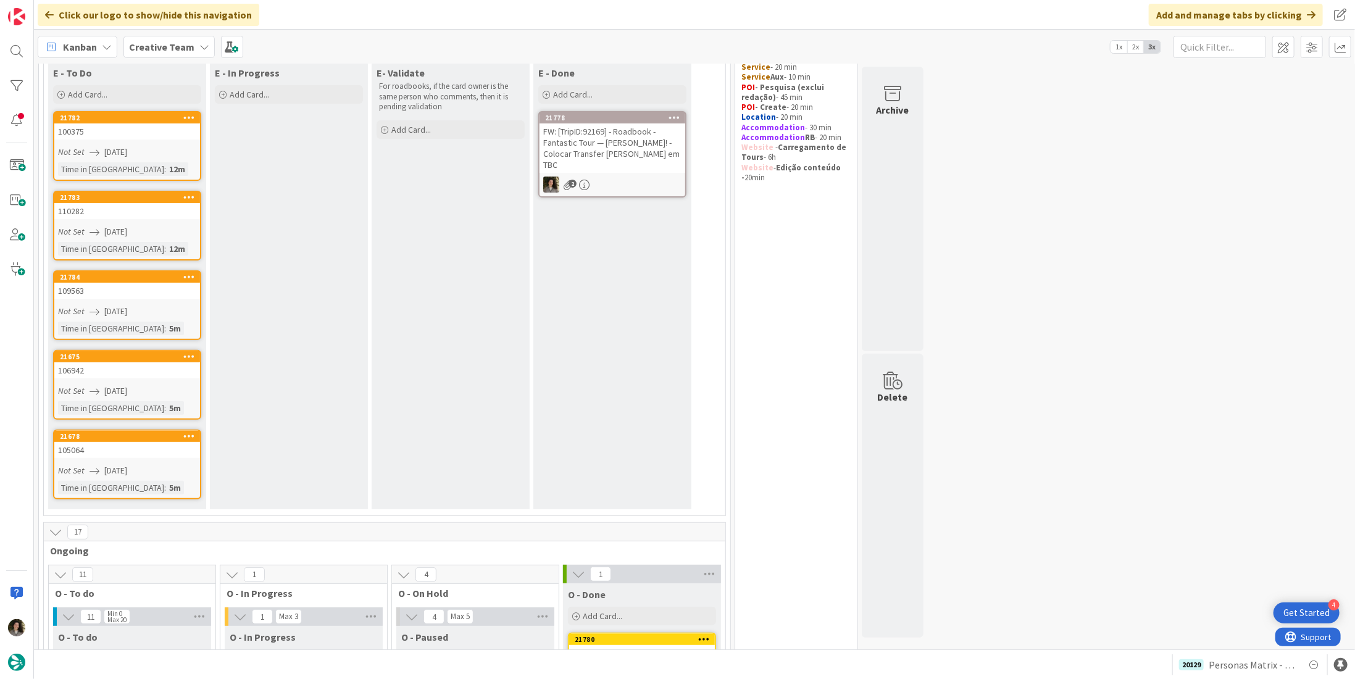
click at [110, 130] on div "100375" at bounding box center [127, 131] width 146 height 16
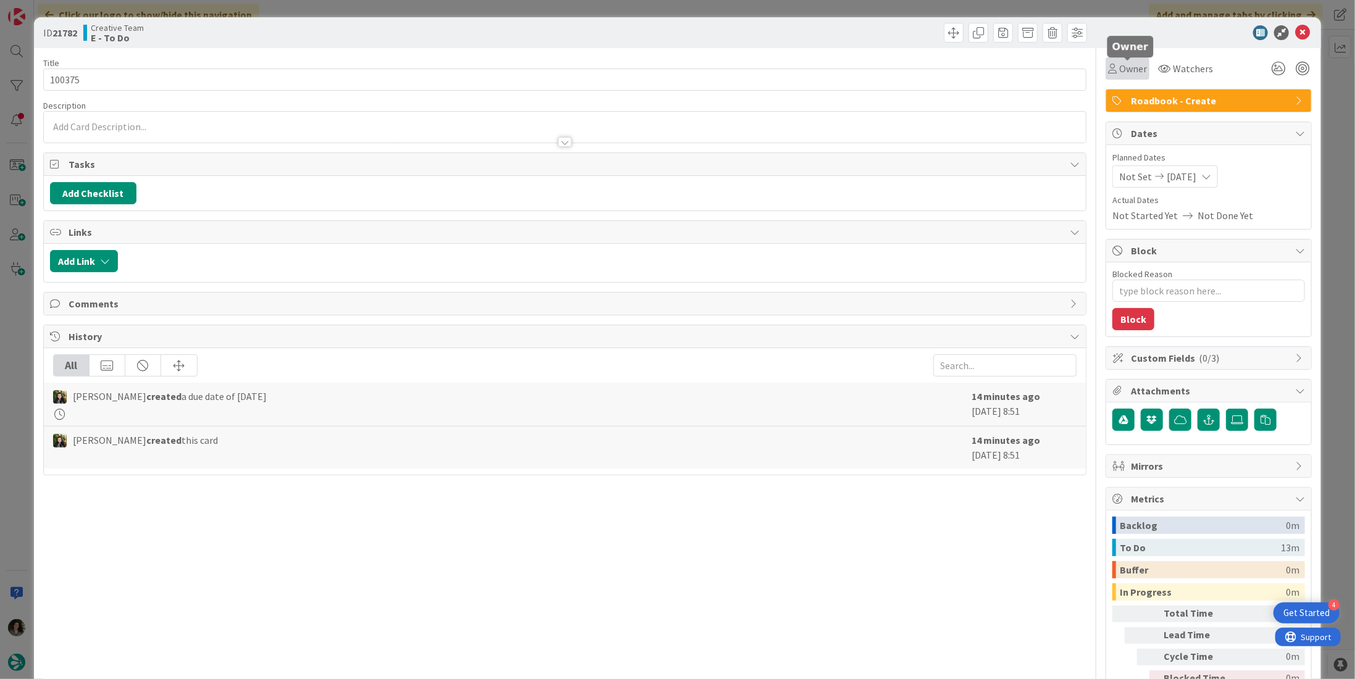
click at [1124, 66] on span "Owner" at bounding box center [1133, 68] width 28 height 15
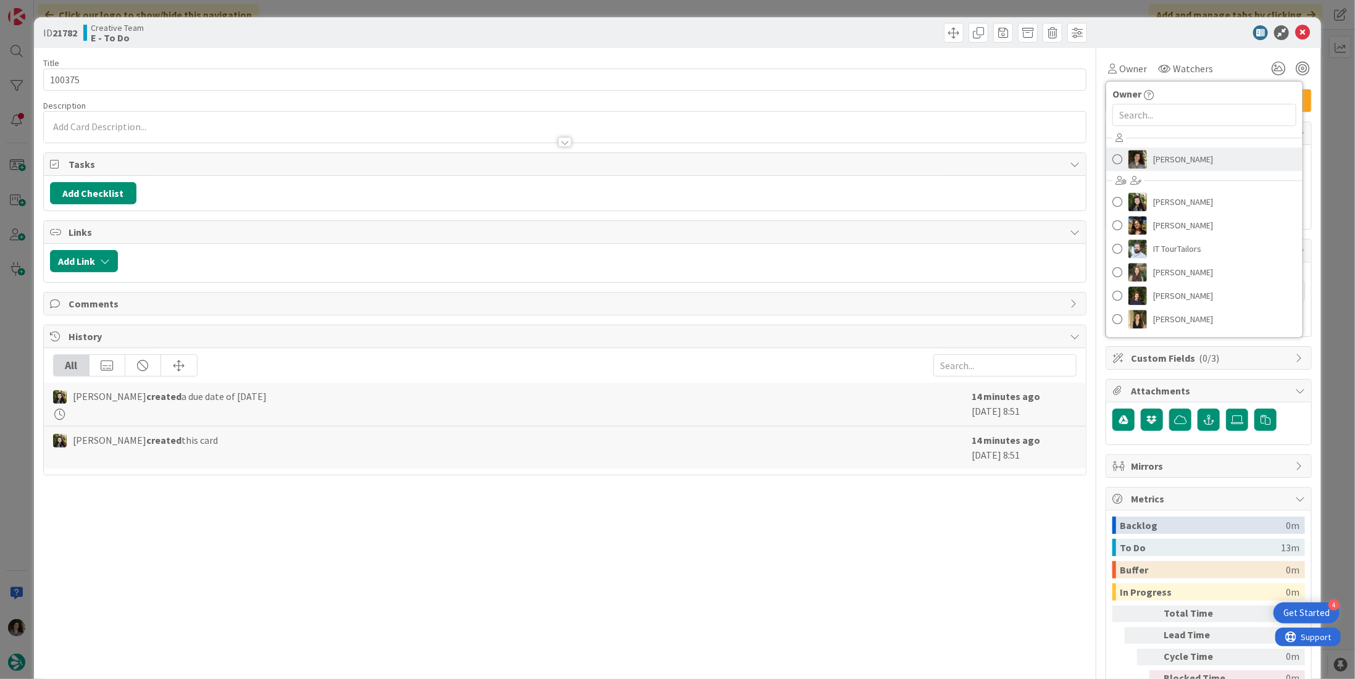
click at [1180, 157] on span "[PERSON_NAME]" at bounding box center [1183, 159] width 60 height 19
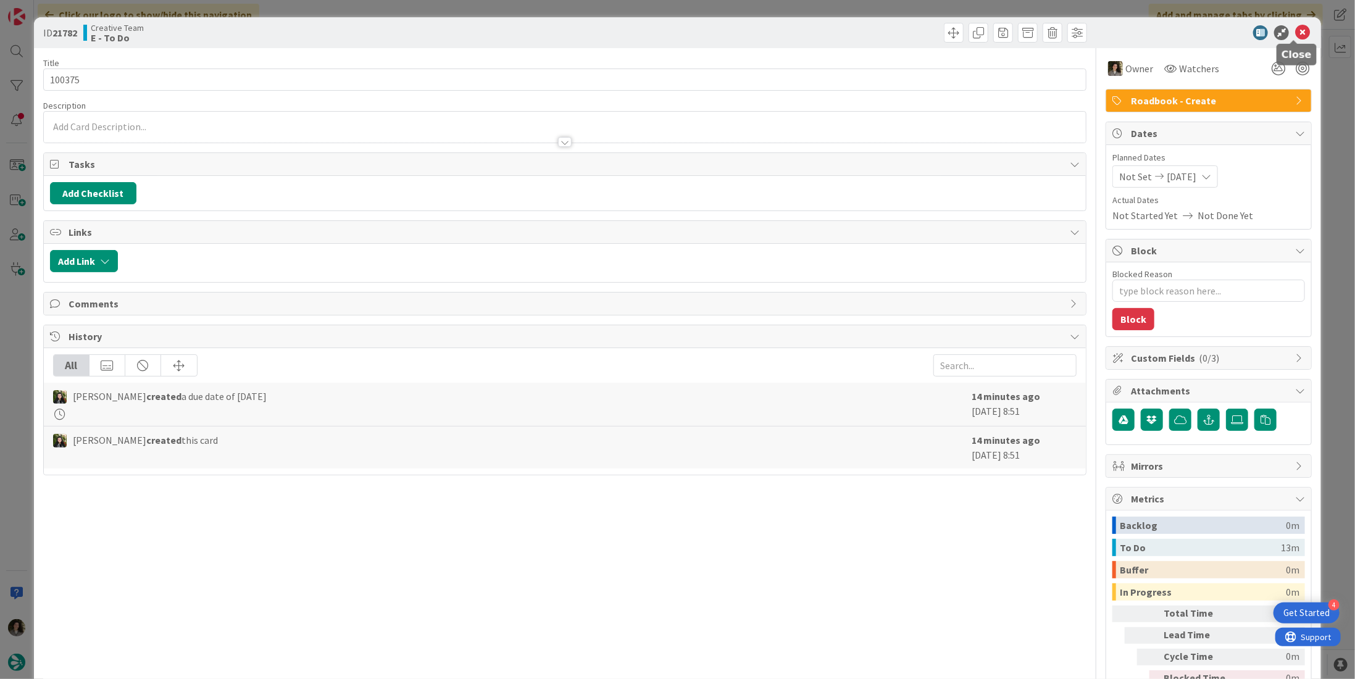
click at [1284, 33] on div at bounding box center [1202, 32] width 218 height 15
click at [1295, 27] on icon at bounding box center [1302, 32] width 15 height 15
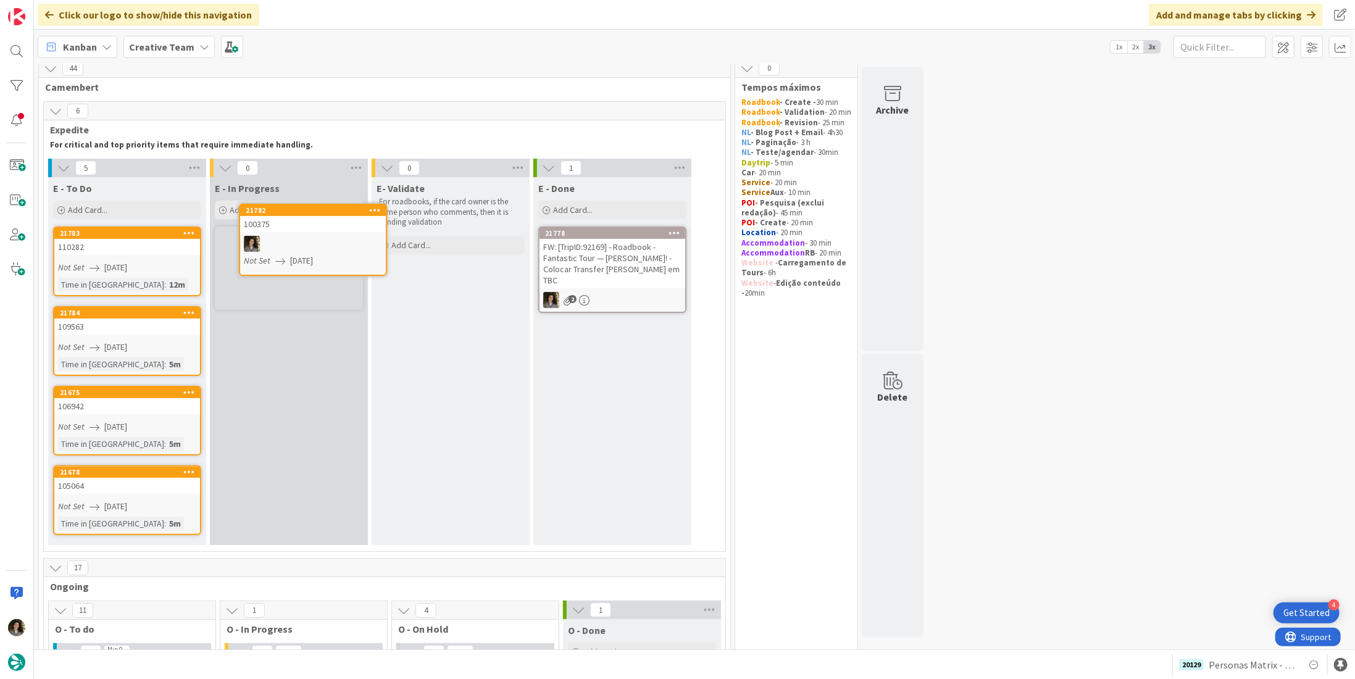
scroll to position [4, 0]
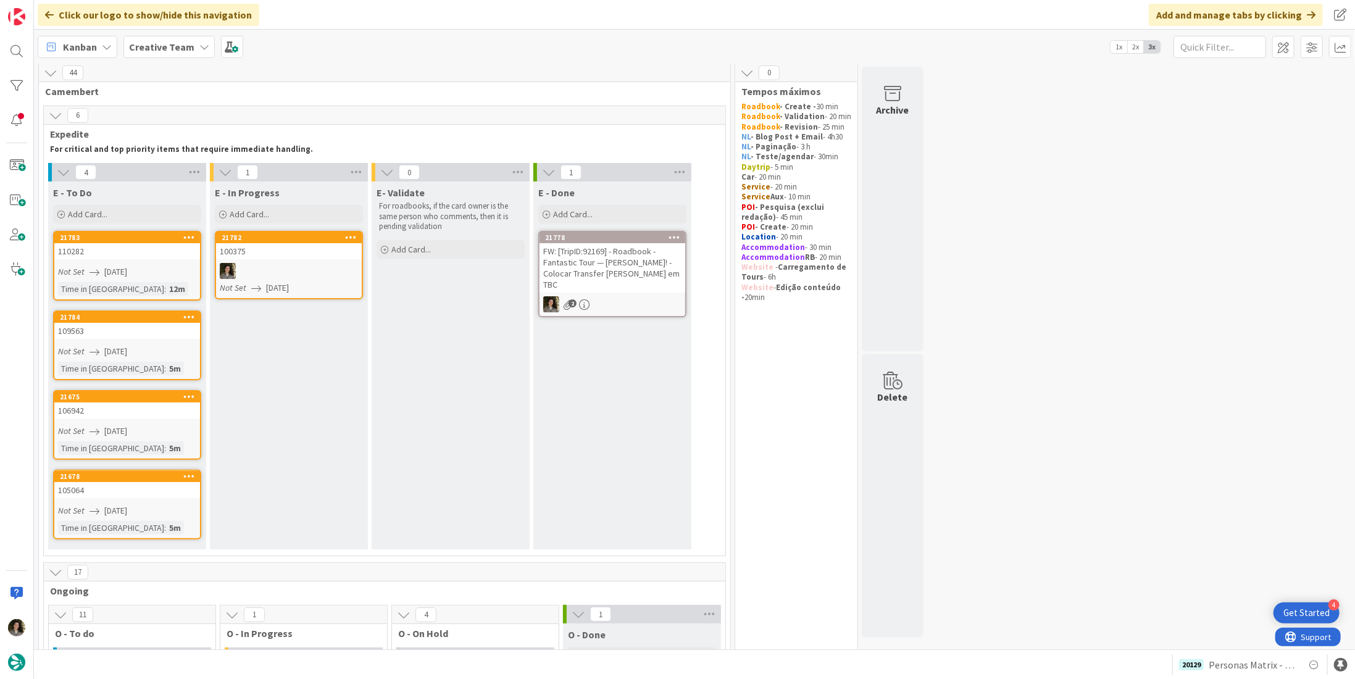
click at [90, 351] on icon at bounding box center [94, 352] width 10 height 10
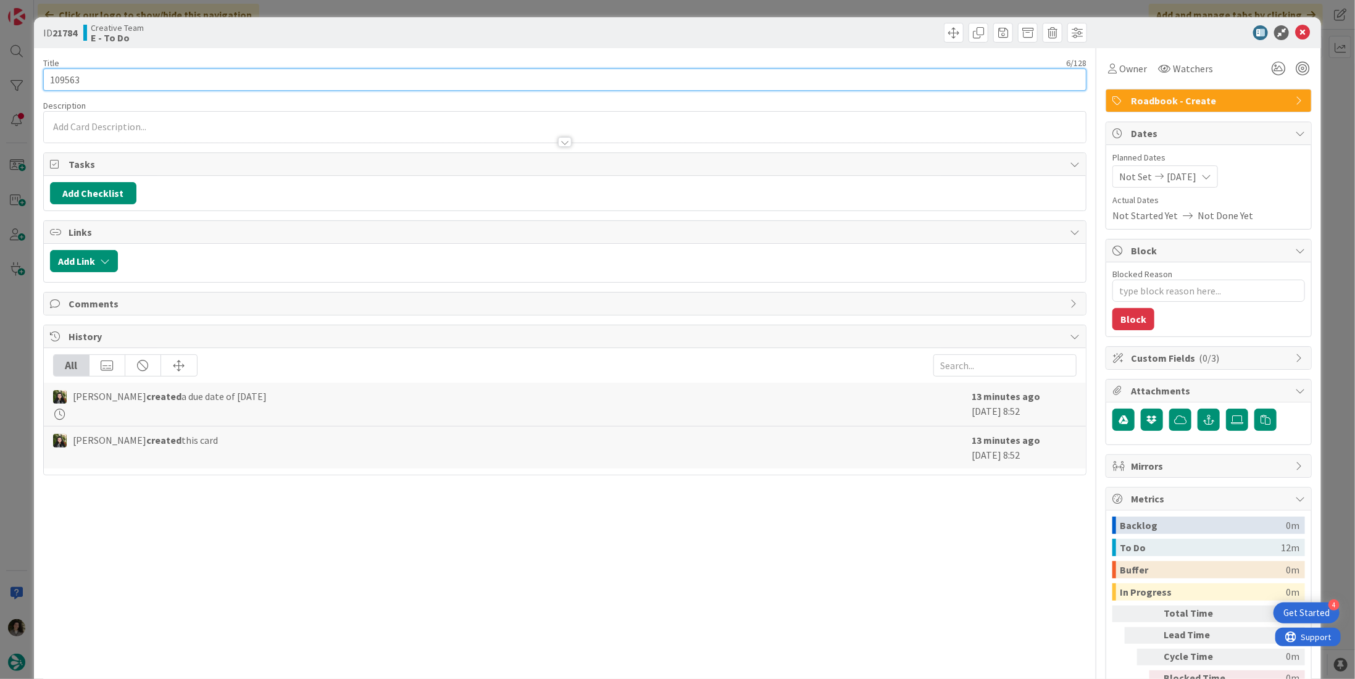
click at [36, 83] on div "ID 21784 Creative Team E - To Do Title 6 / 128 109563 Description Owner Watcher…" at bounding box center [677, 373] width 1287 height 713
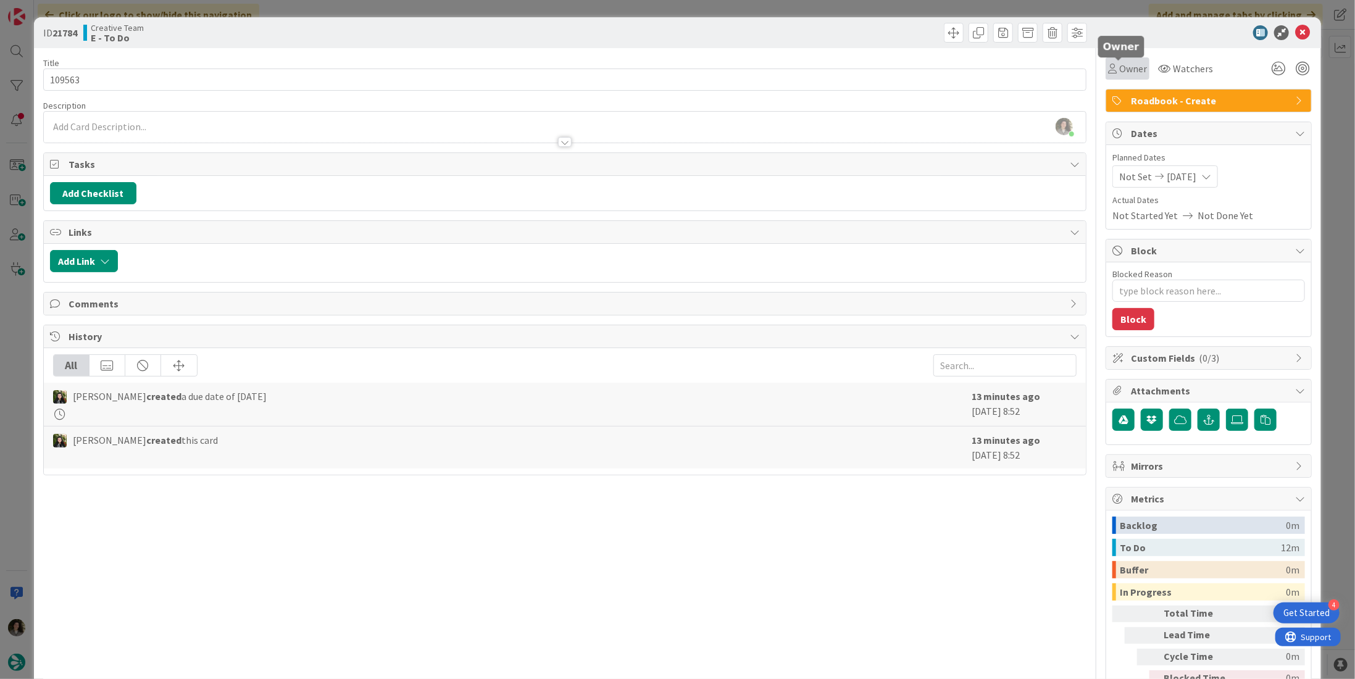
click at [1119, 70] on span "Owner" at bounding box center [1133, 68] width 28 height 15
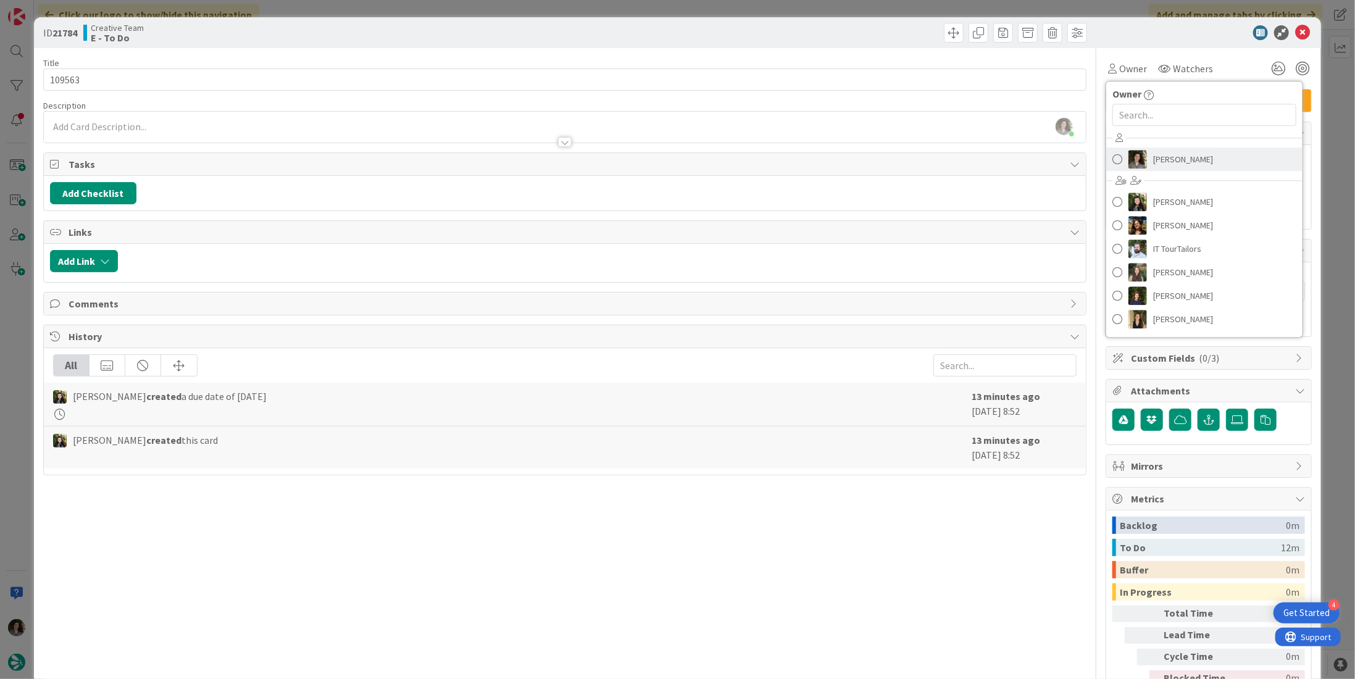
click at [1163, 154] on span "[PERSON_NAME]" at bounding box center [1183, 159] width 60 height 19
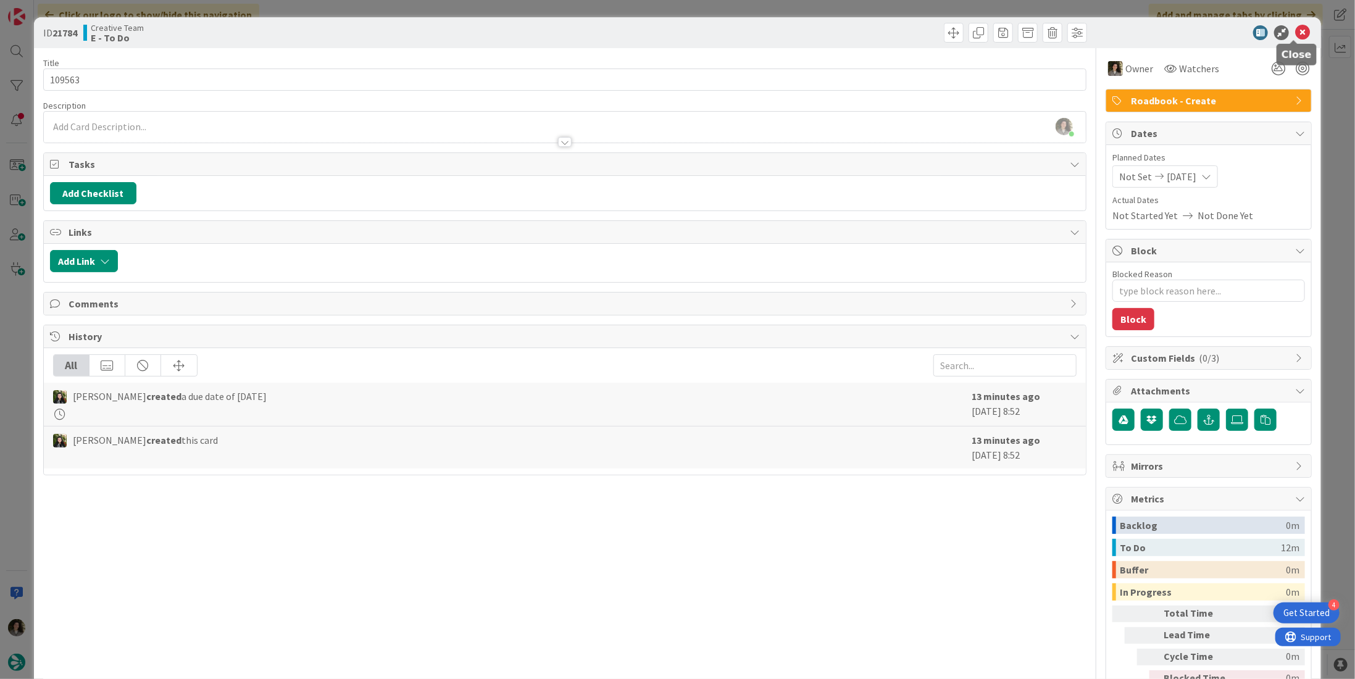
drag, startPoint x: 1294, startPoint y: 31, endPoint x: 1280, endPoint y: 36, distance: 14.4
click at [1295, 31] on icon at bounding box center [1302, 32] width 15 height 15
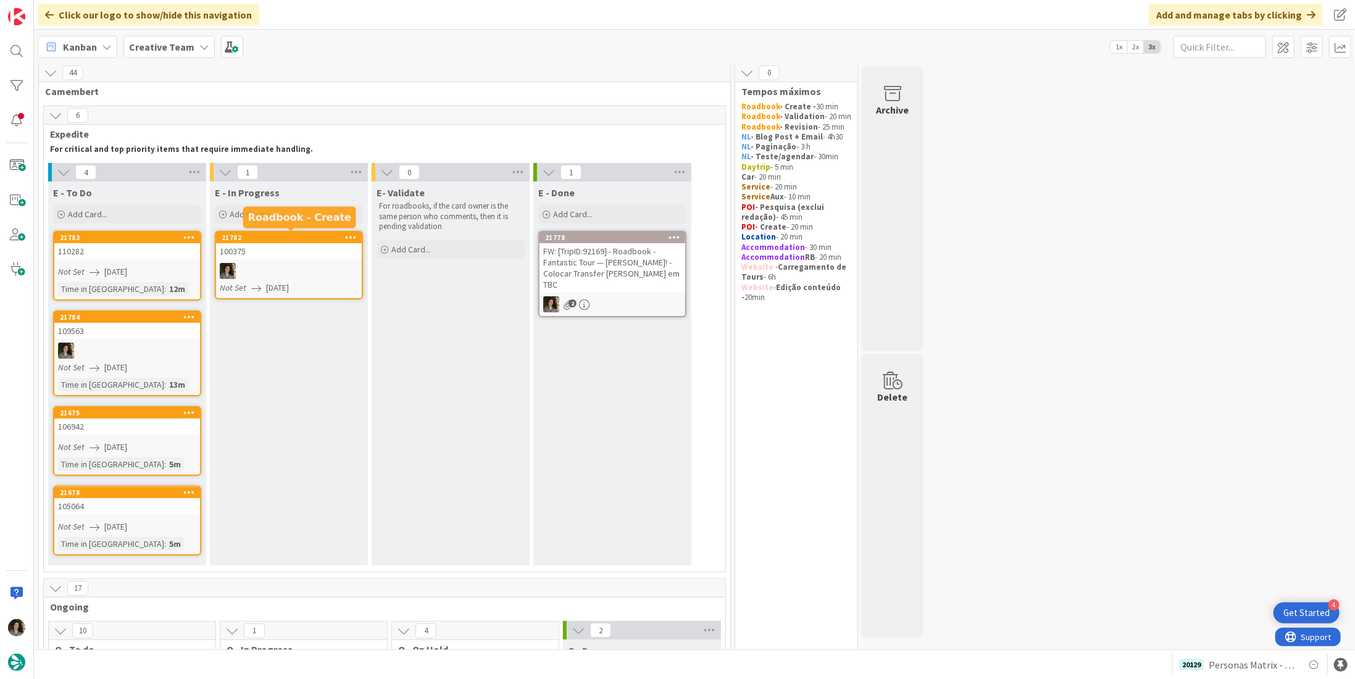
click at [321, 260] on link "21782 100375 Not Set [DATE]" at bounding box center [289, 265] width 148 height 69
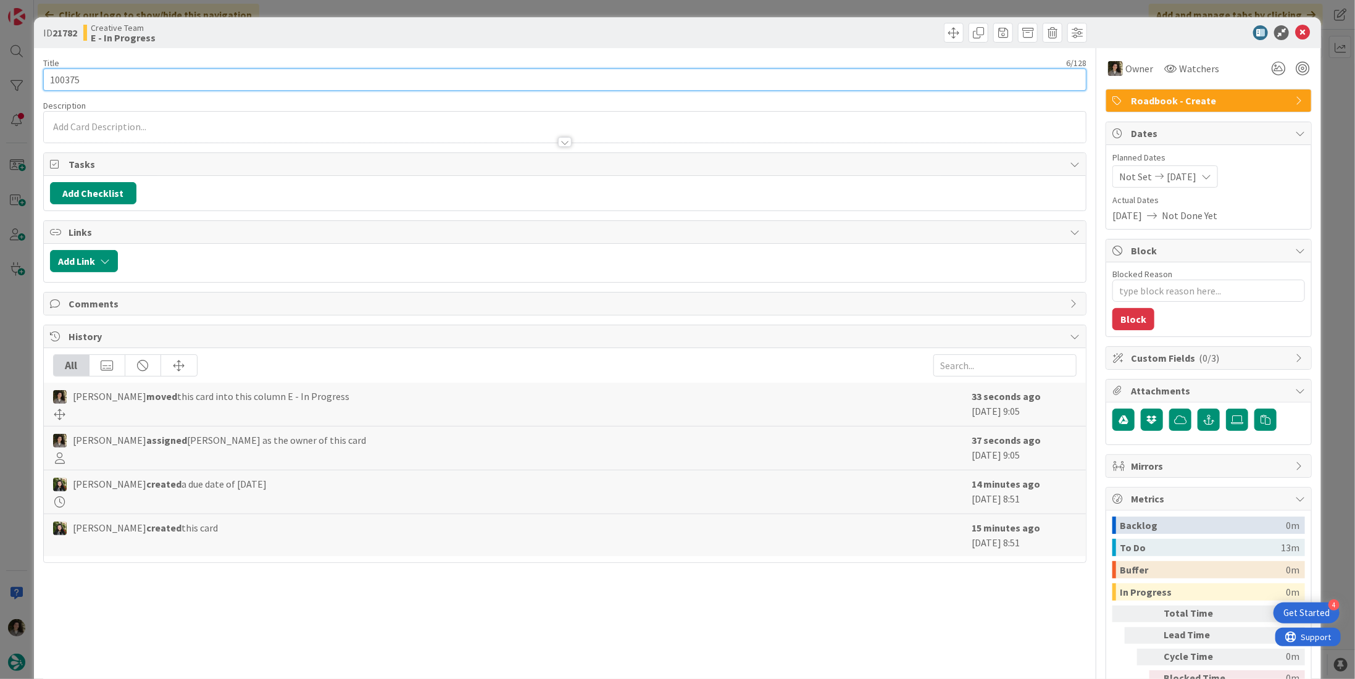
drag, startPoint x: 89, startPoint y: 75, endPoint x: 34, endPoint y: 70, distance: 55.1
click at [34, 70] on div "ID 21782 Creative Team E - In Progress Title 6 / 128 100375 Description Owner W…" at bounding box center [677, 373] width 1287 height 713
type textarea "x"
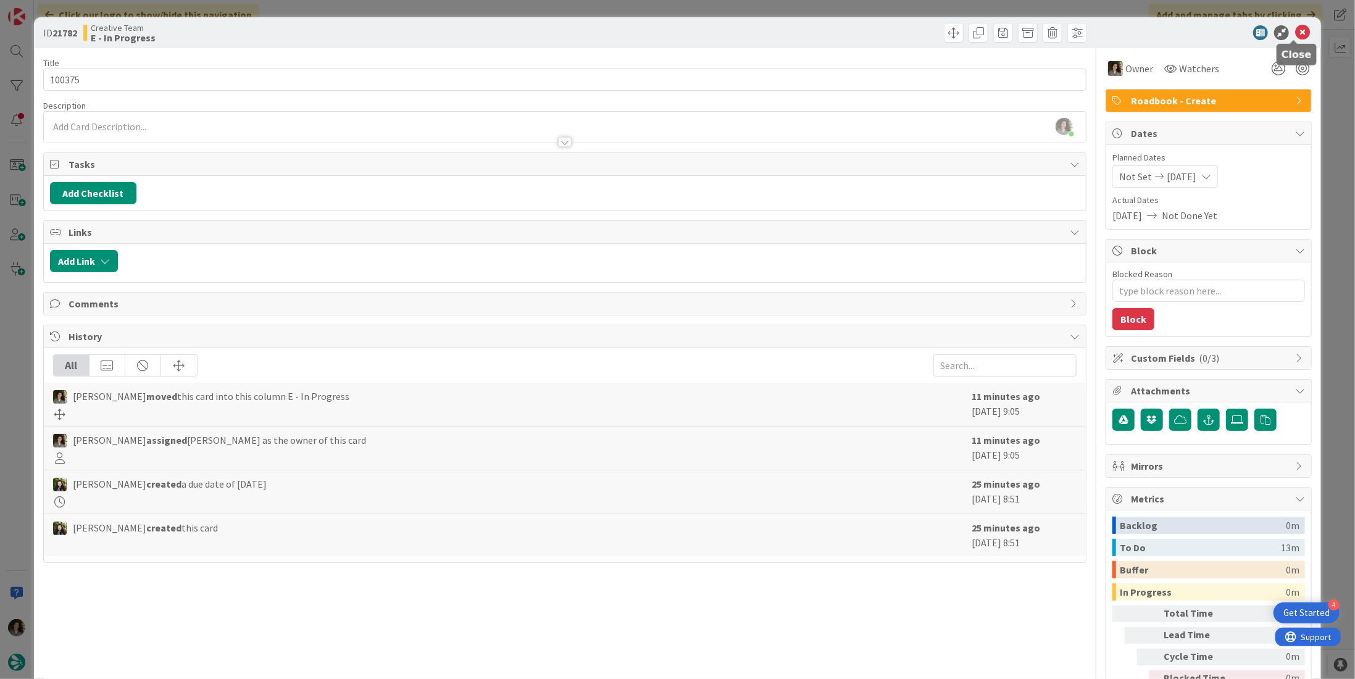
click at [1298, 30] on icon at bounding box center [1302, 32] width 15 height 15
